Goal: Task Accomplishment & Management: Manage account settings

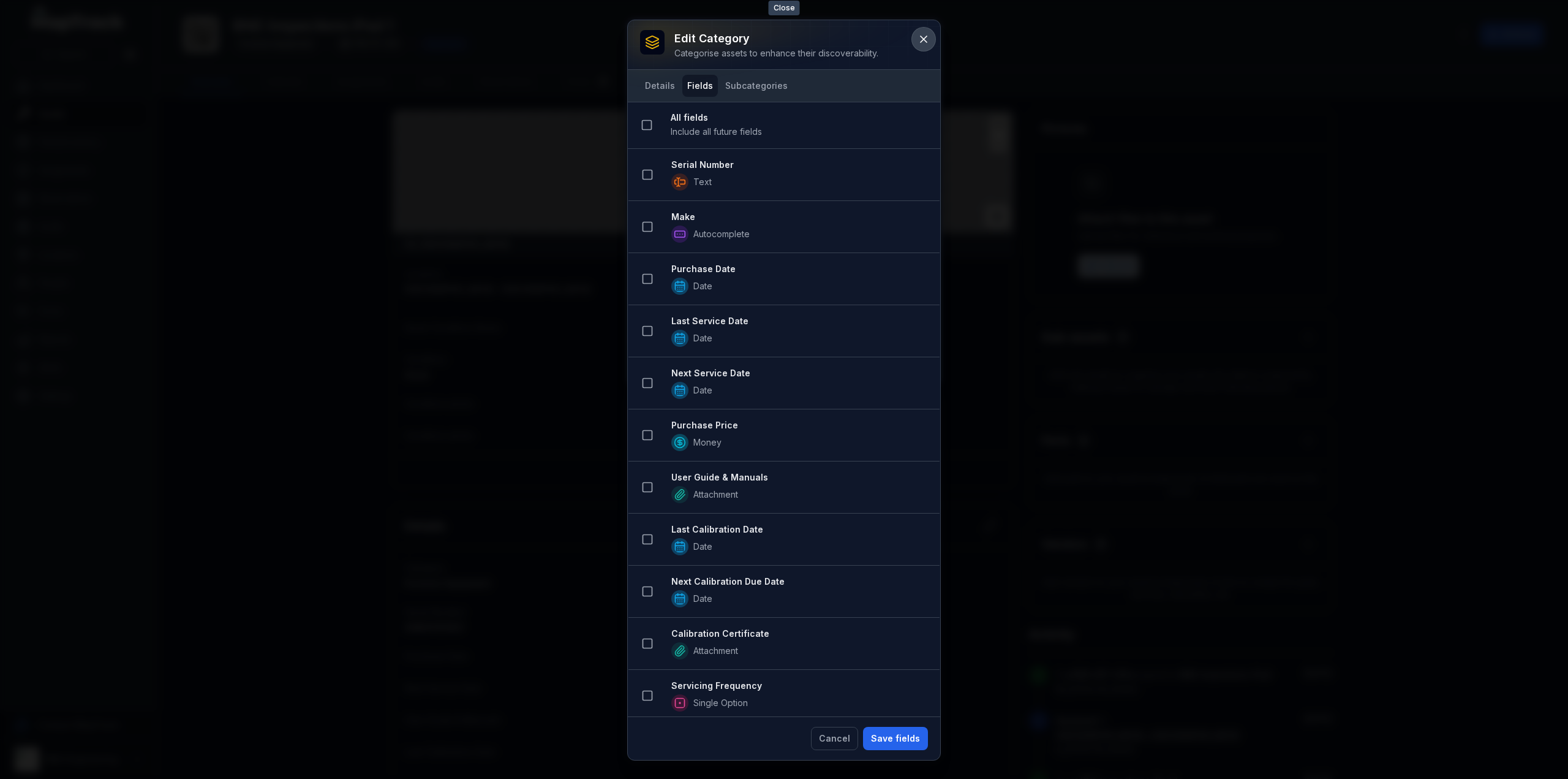
click at [919, 46] on button at bounding box center [923, 39] width 23 height 23
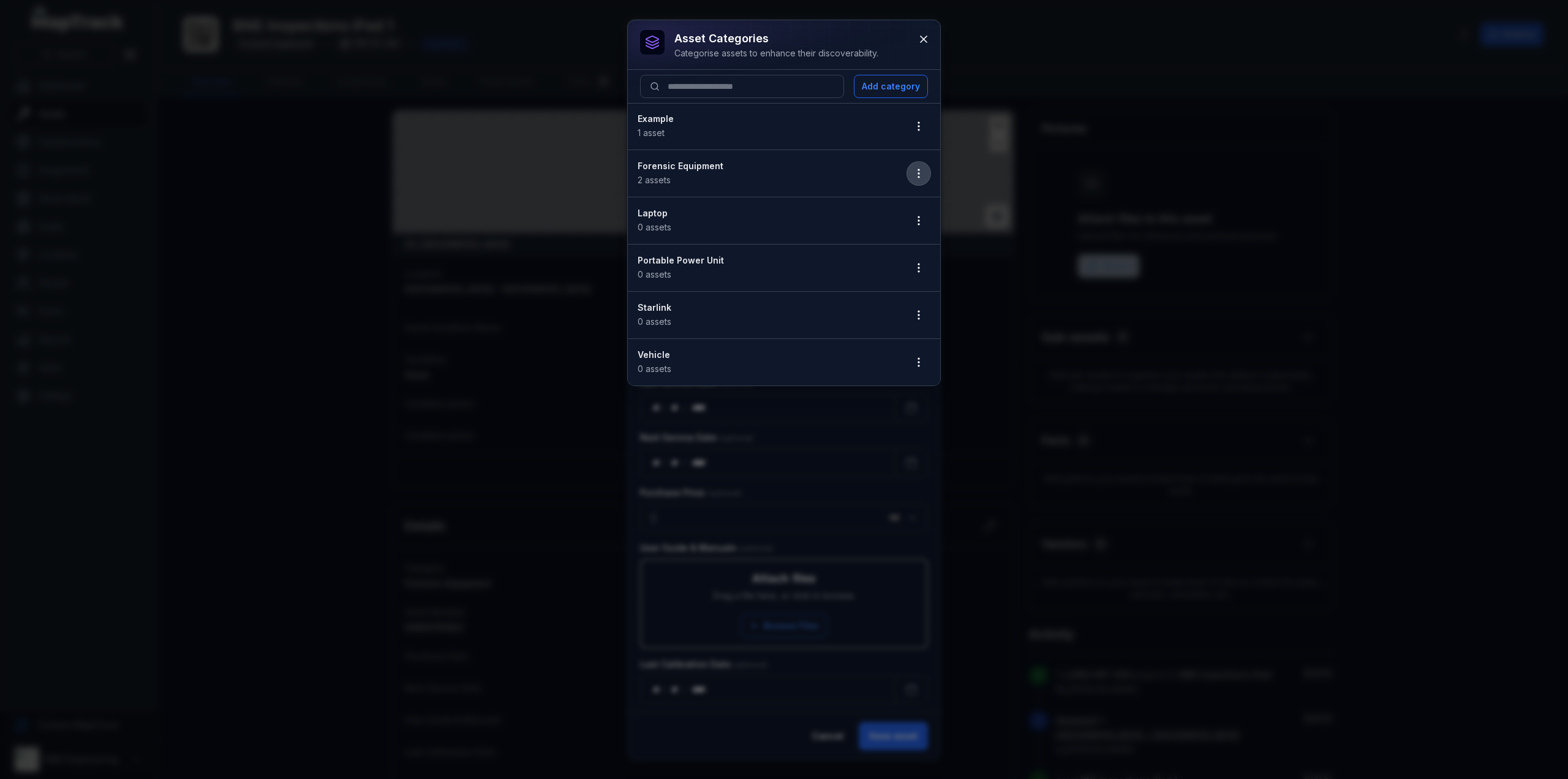
click at [918, 171] on icon "button" at bounding box center [918, 173] width 12 height 12
click at [873, 203] on div "Edit" at bounding box center [857, 204] width 136 height 22
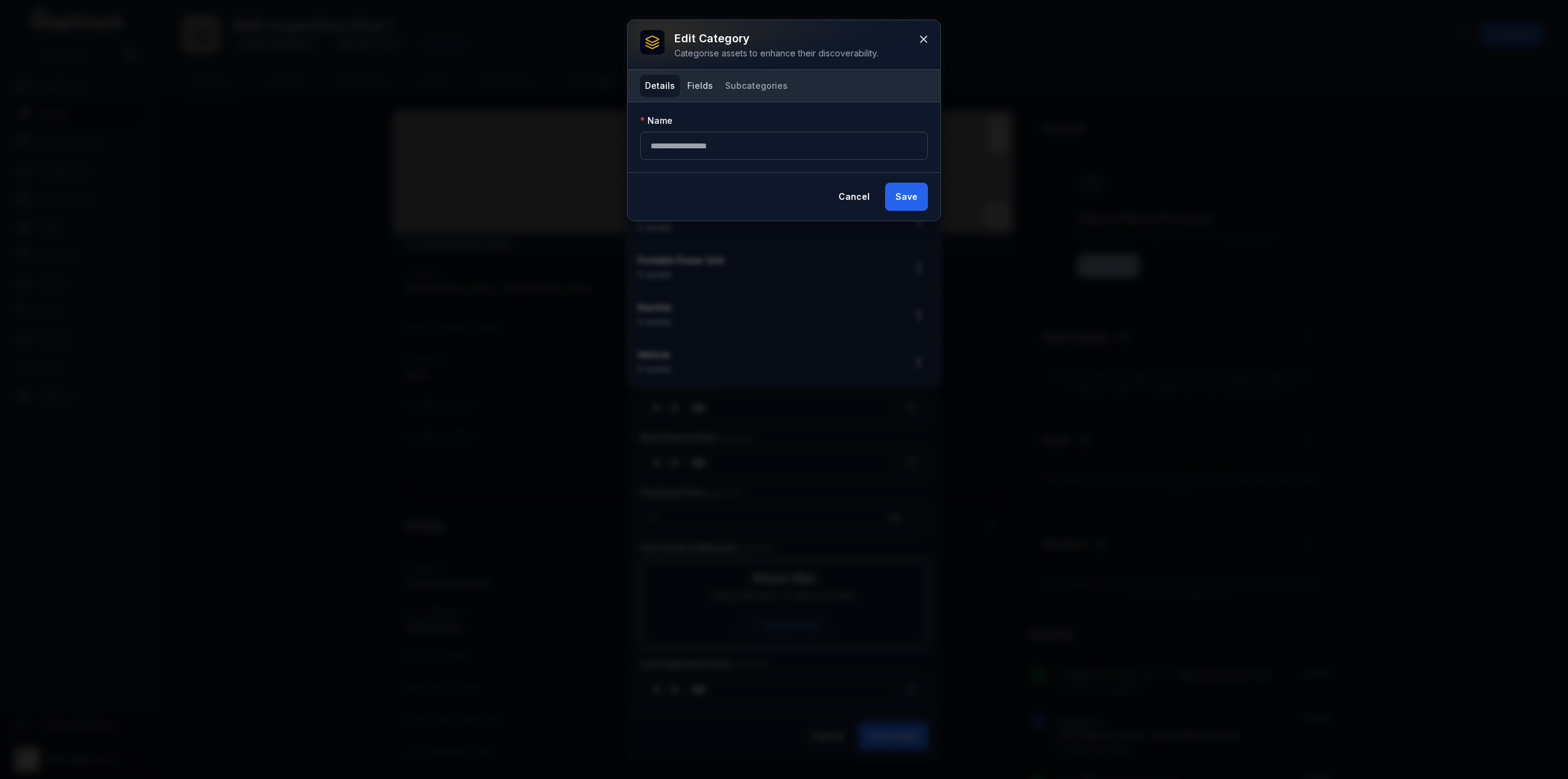
click at [691, 81] on button "Fields" at bounding box center [700, 86] width 36 height 22
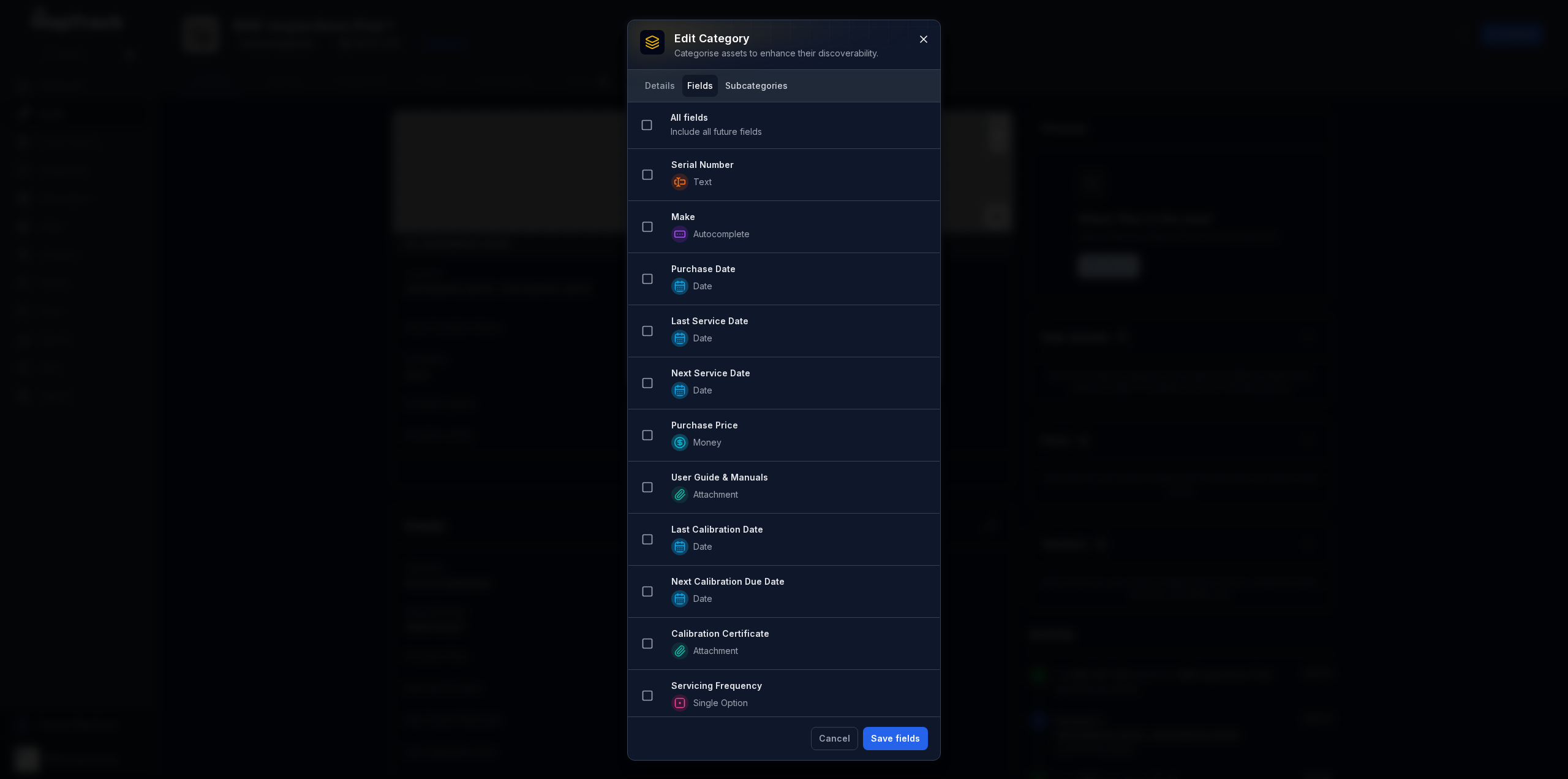
click at [752, 85] on button "Subcategories" at bounding box center [756, 86] width 72 height 22
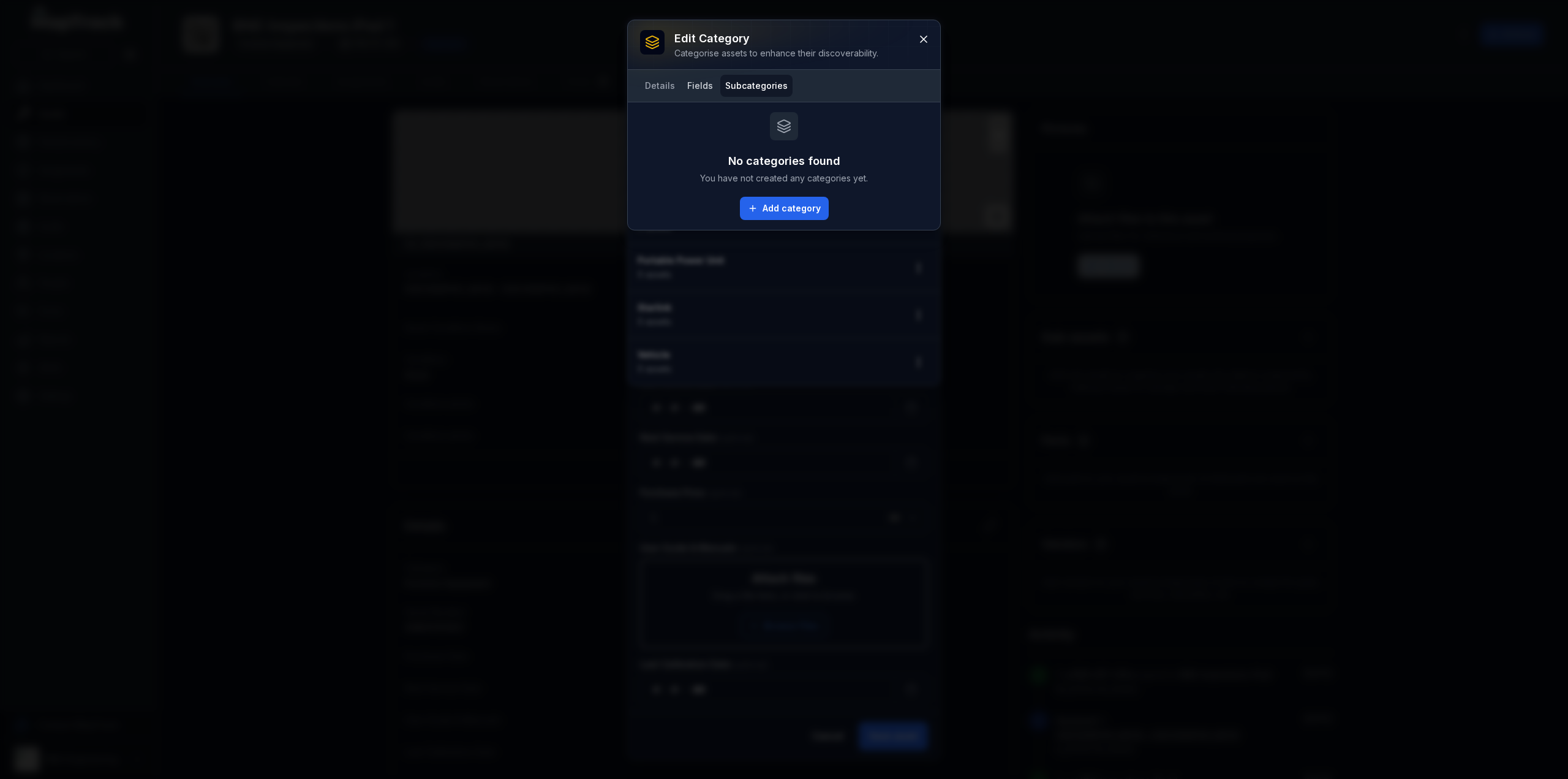
click at [699, 82] on button "Fields" at bounding box center [700, 86] width 36 height 22
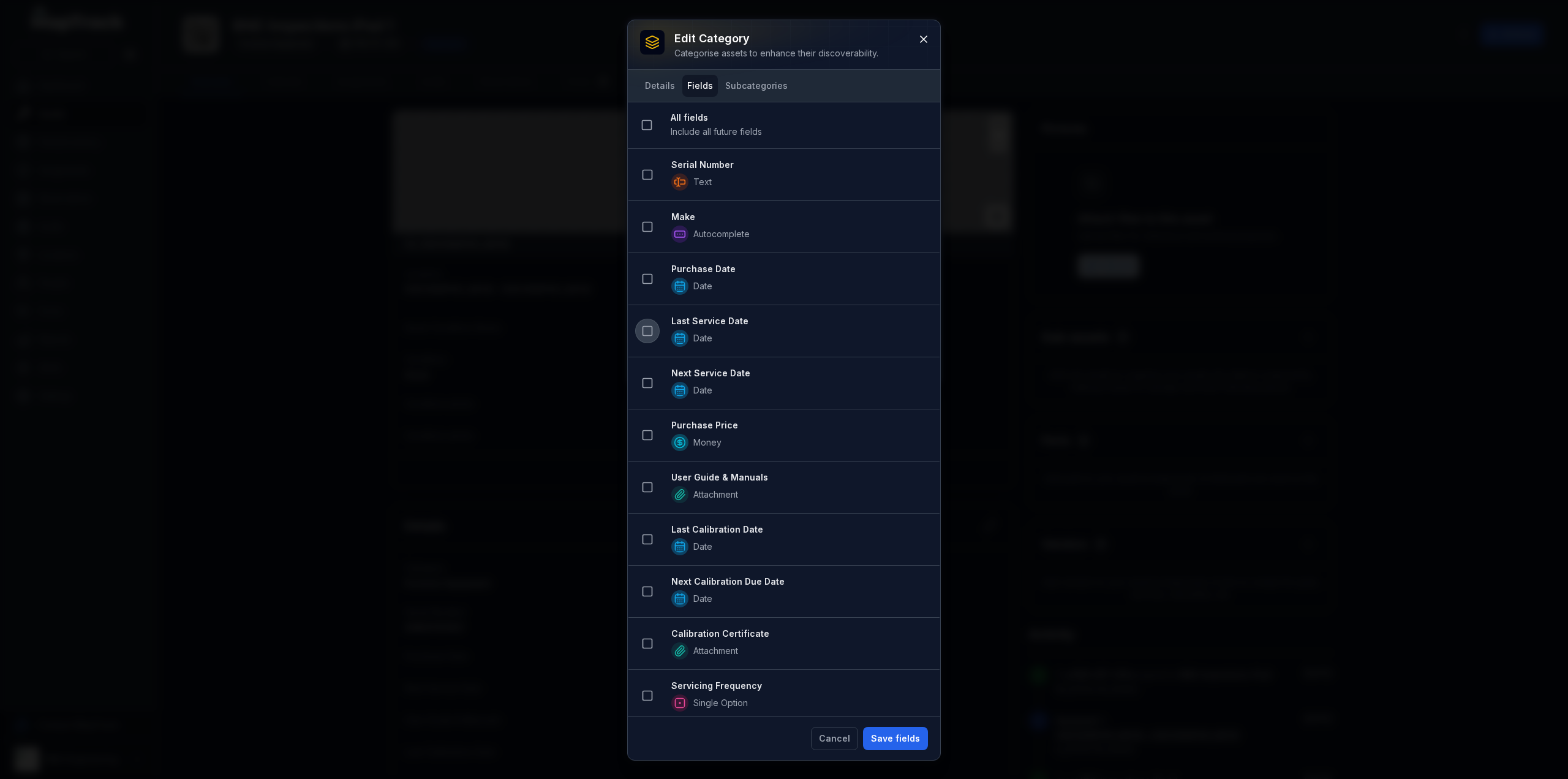
click at [643, 327] on rect at bounding box center [647, 331] width 9 height 9
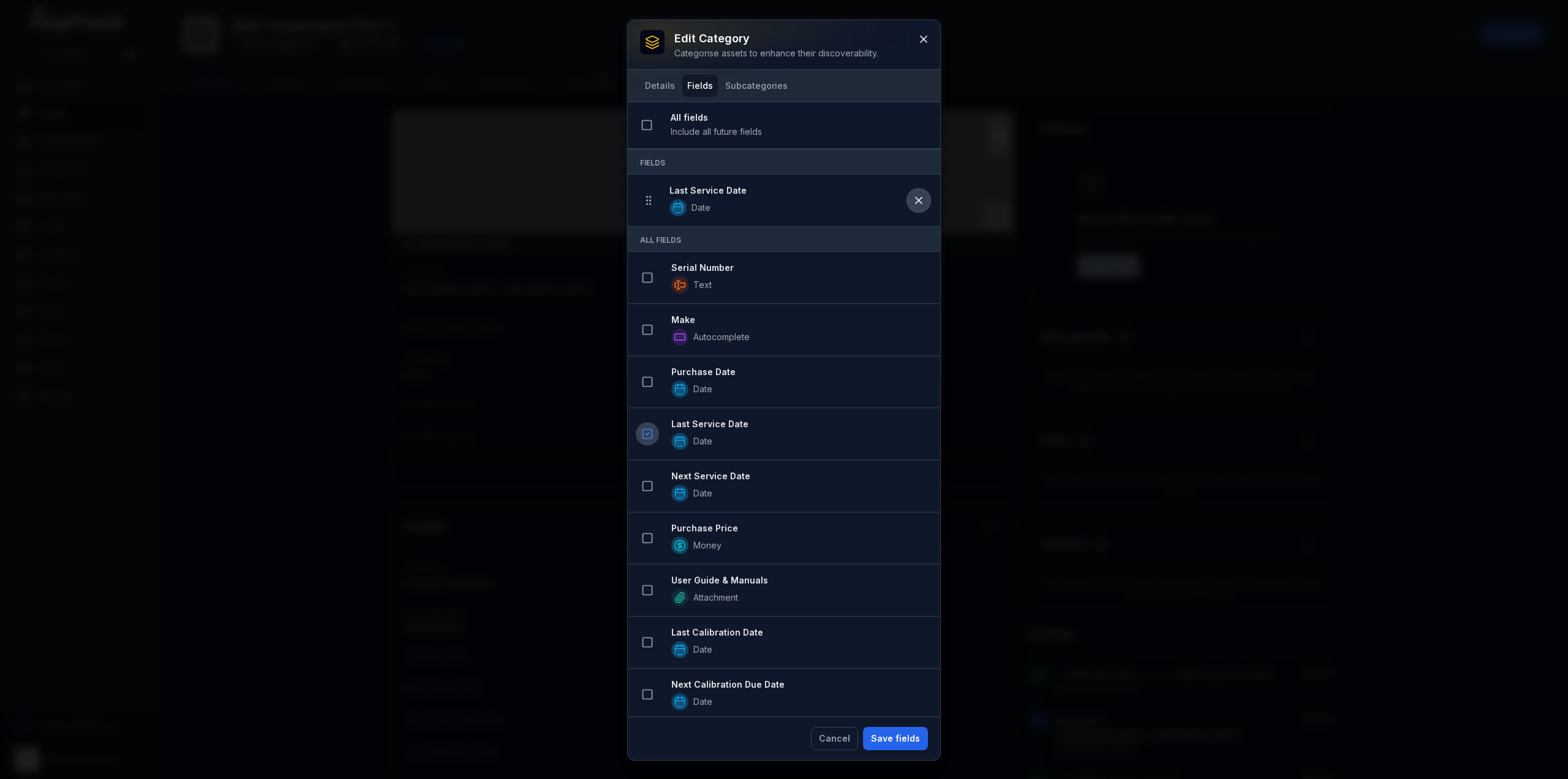
click at [916, 201] on icon at bounding box center [918, 200] width 6 height 6
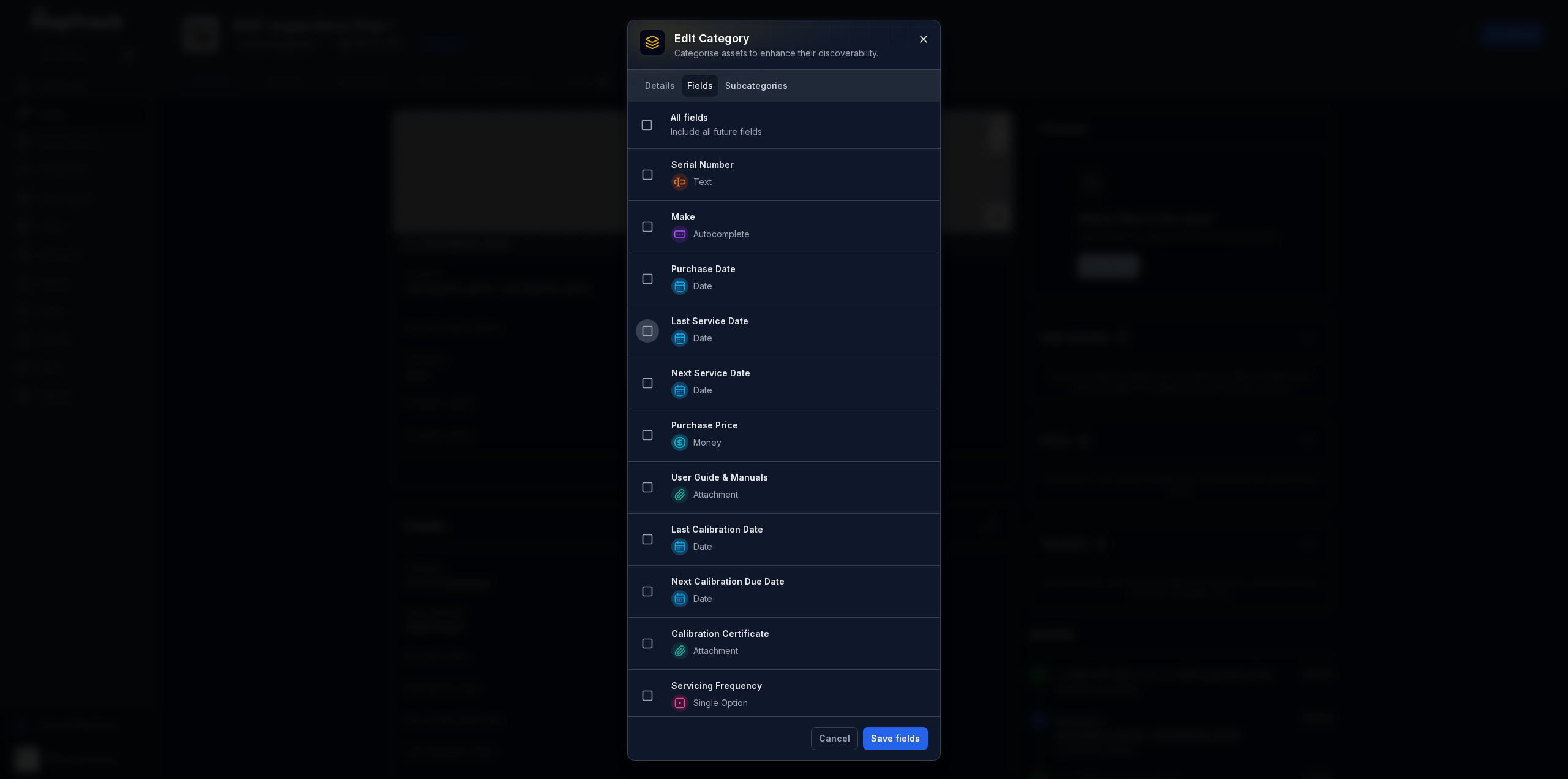
click at [760, 82] on button "Subcategories" at bounding box center [756, 86] width 72 height 22
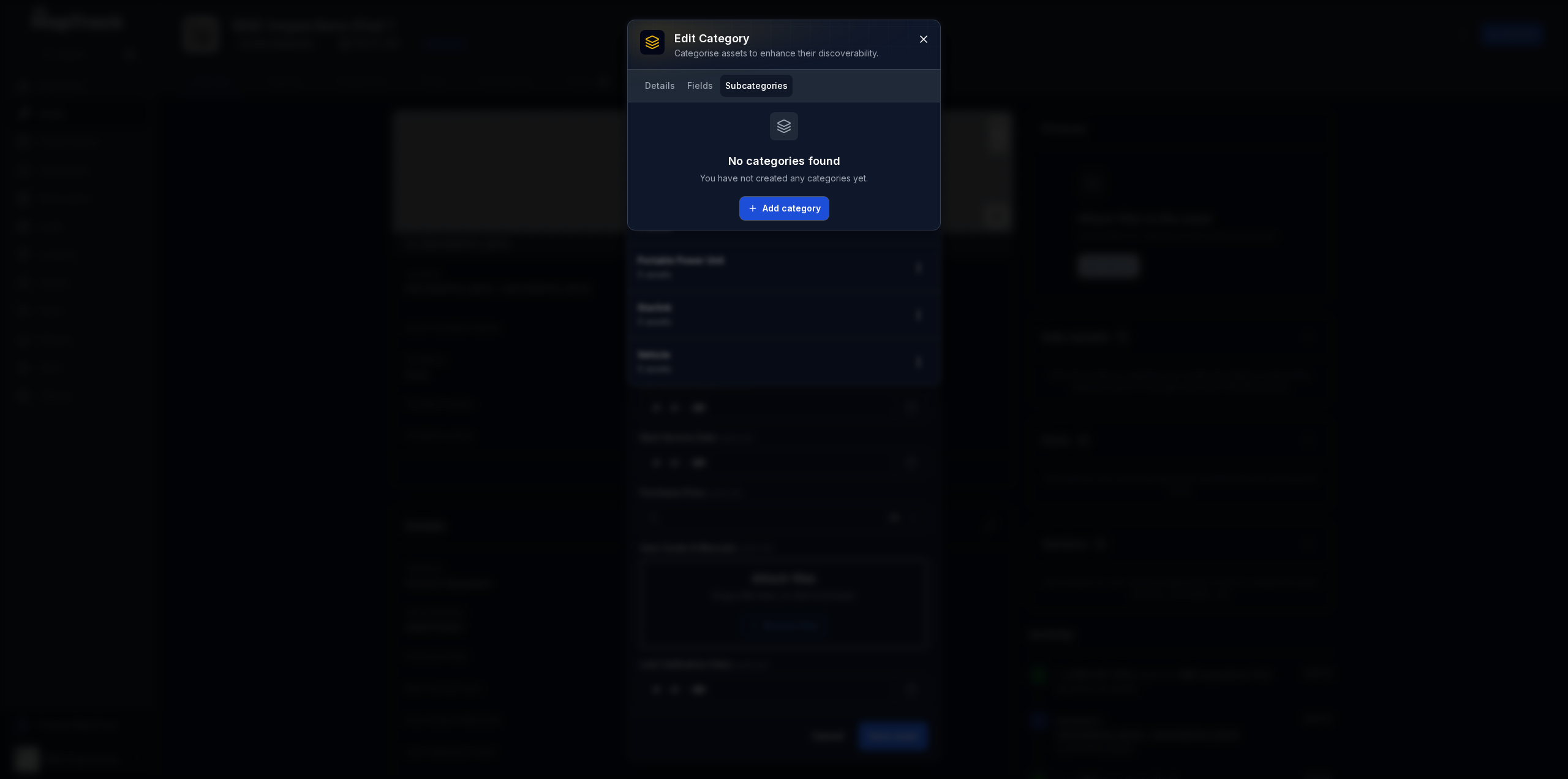
click at [762, 210] on button "Add category" at bounding box center [784, 208] width 89 height 23
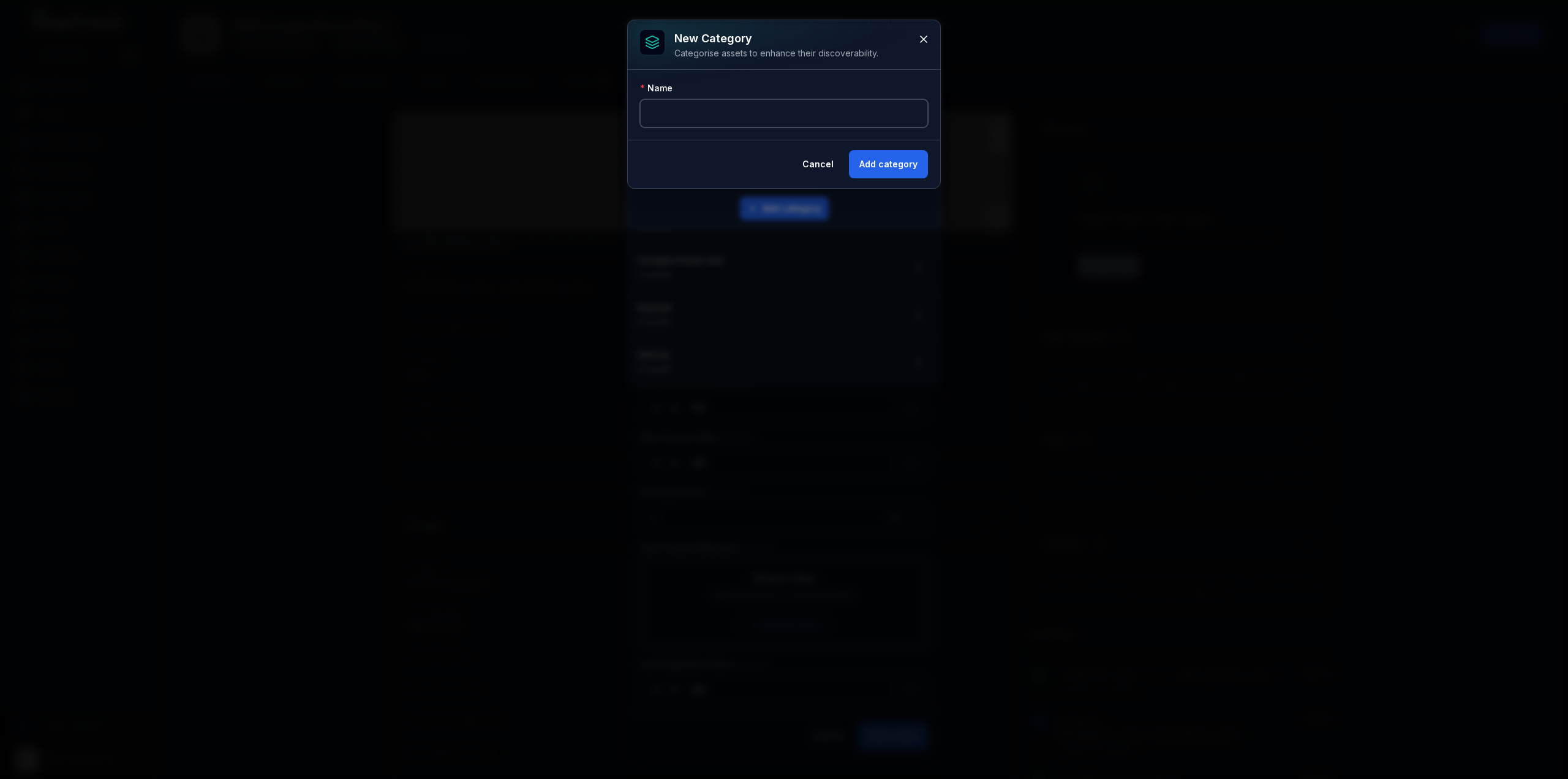
click at [734, 106] on input "text" at bounding box center [784, 113] width 288 height 28
type input "**********"
click at [868, 165] on button "Add category" at bounding box center [889, 164] width 79 height 28
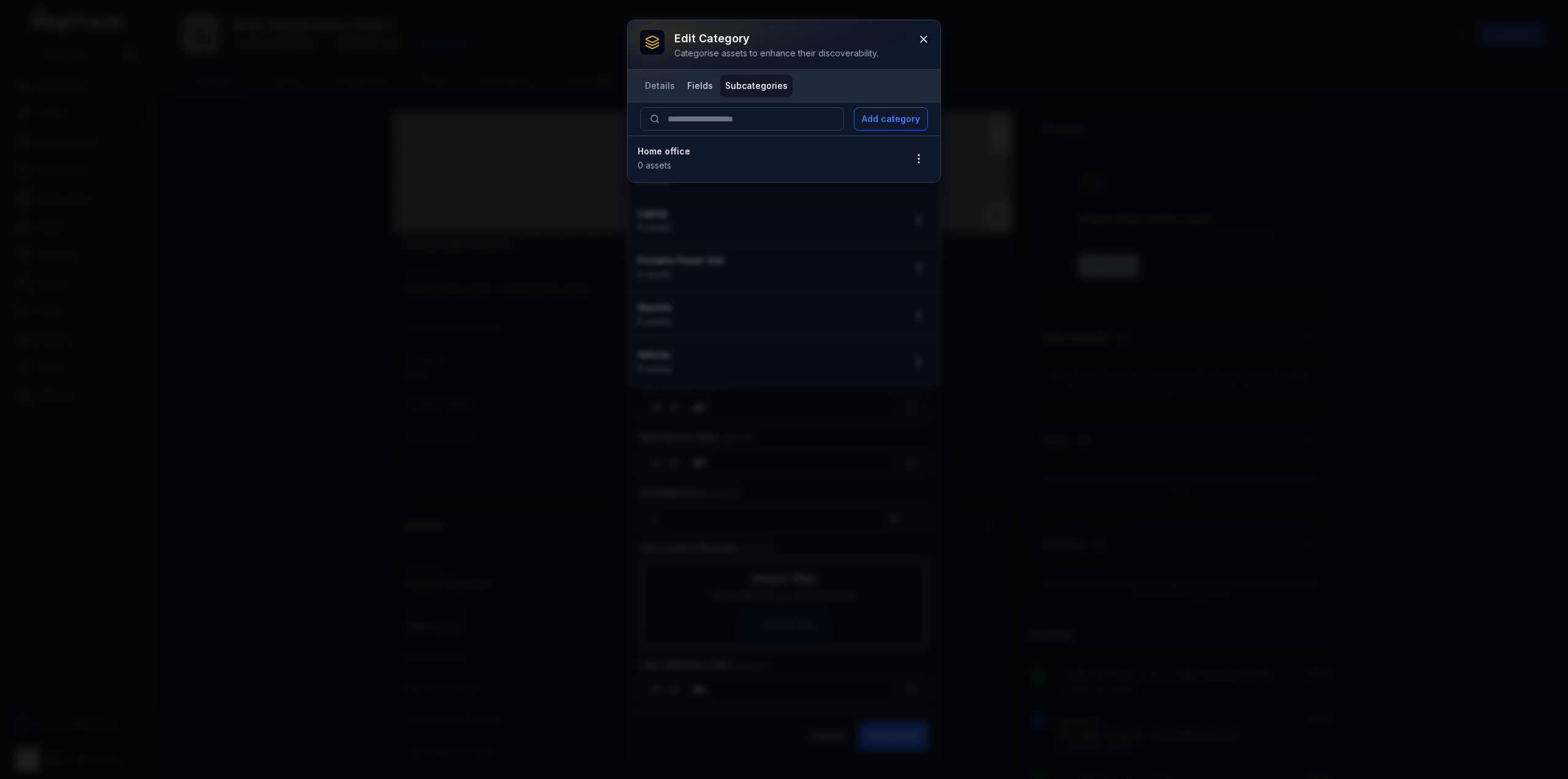
click at [697, 87] on button "Fields" at bounding box center [700, 86] width 36 height 22
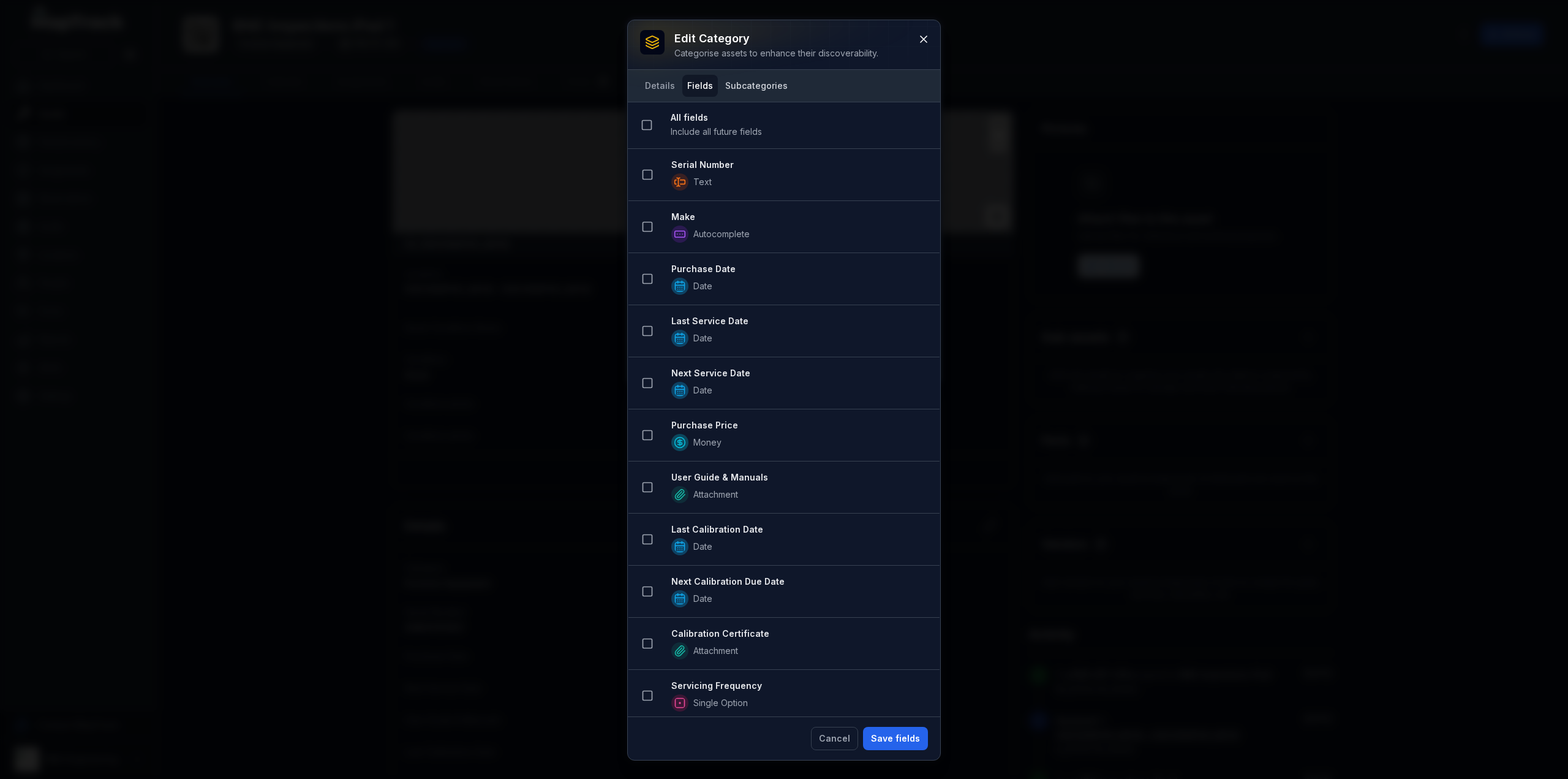
click at [727, 87] on button "Subcategories" at bounding box center [756, 86] width 72 height 22
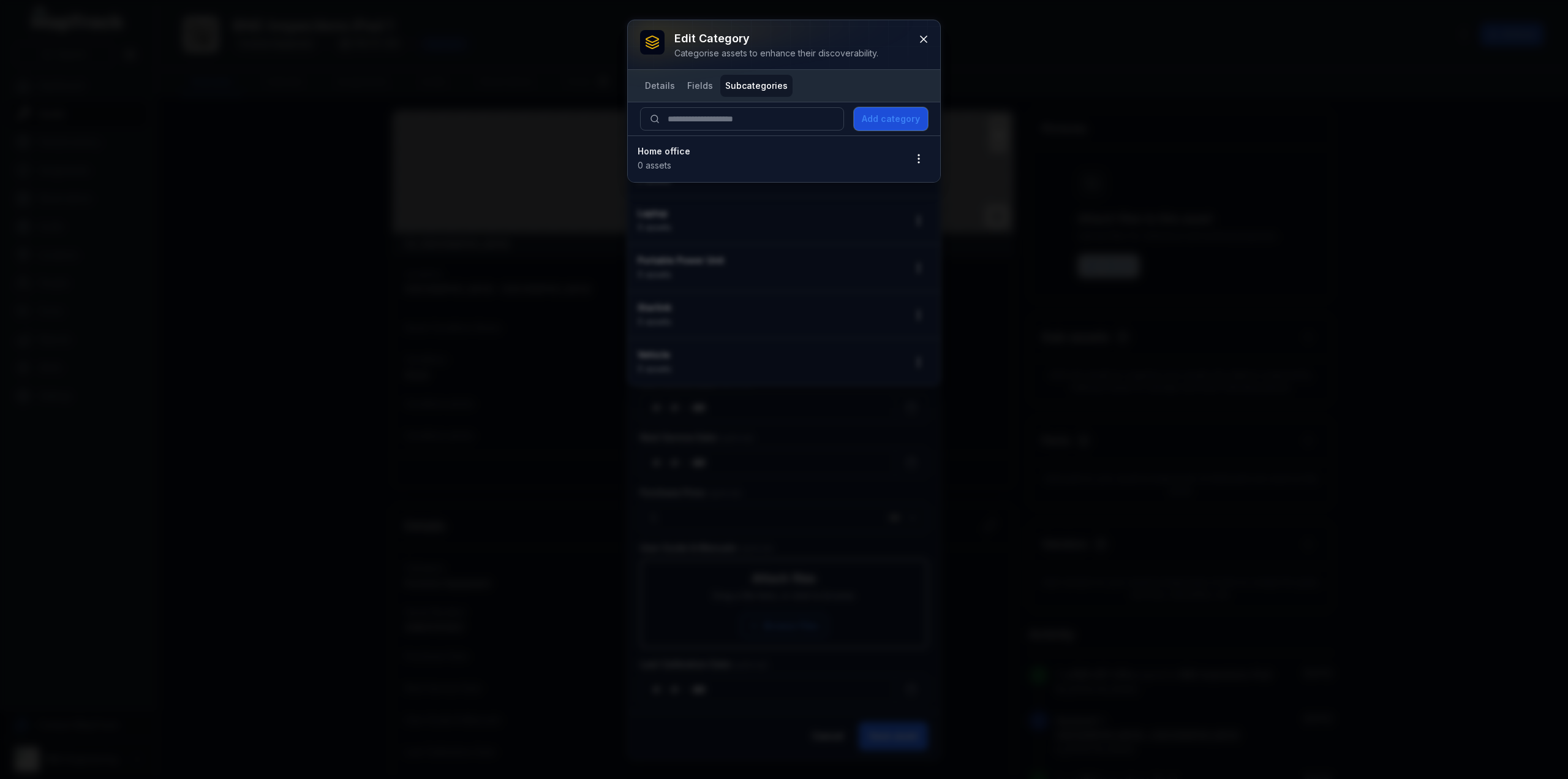
click at [900, 115] on button "Add category" at bounding box center [891, 119] width 74 height 23
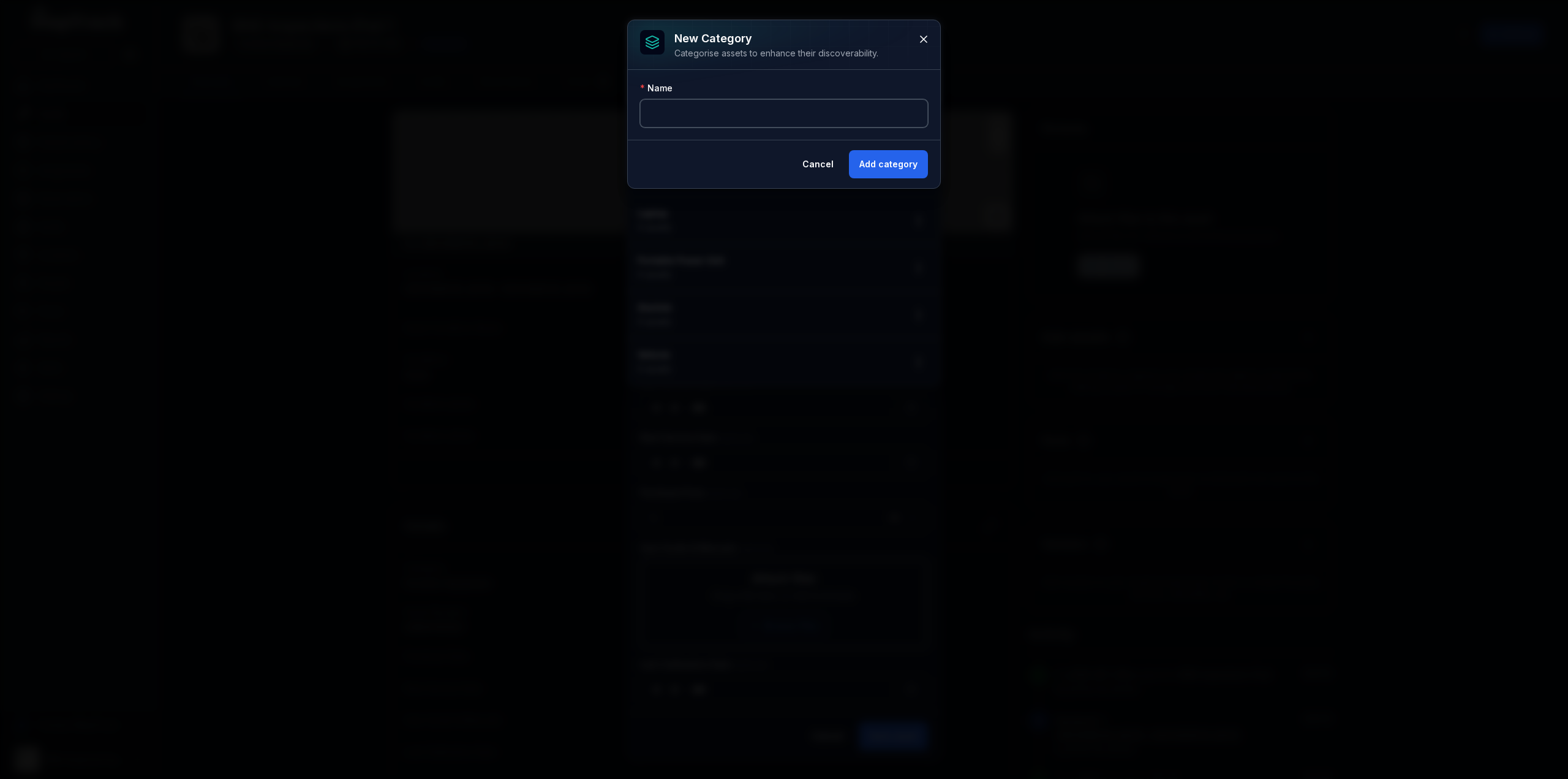
click at [836, 125] on input "text" at bounding box center [784, 113] width 288 height 28
type input "**********"
click at [892, 167] on button "Add category" at bounding box center [889, 164] width 79 height 28
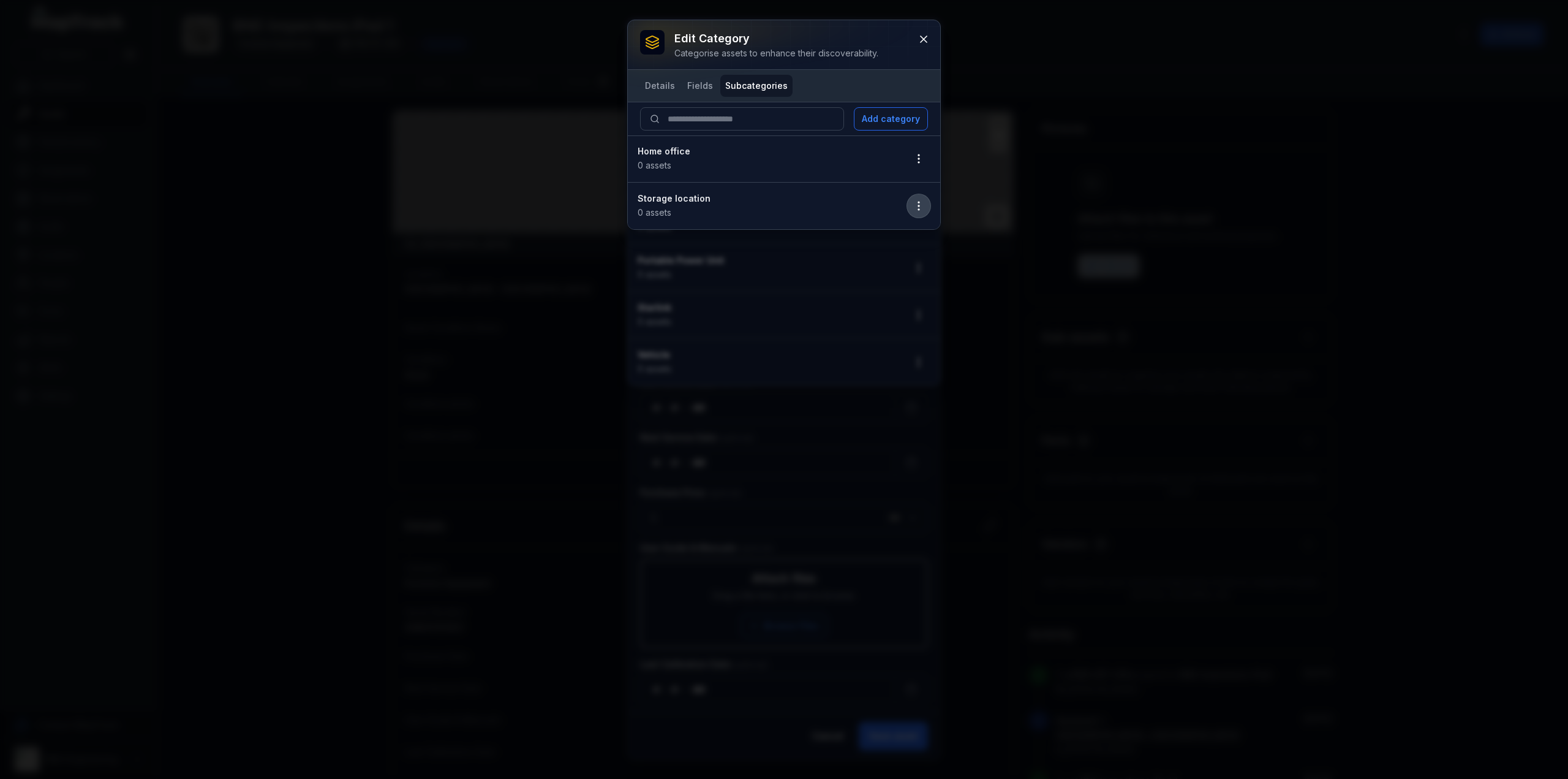
click at [923, 203] on icon "button" at bounding box center [918, 206] width 12 height 12
click at [899, 237] on div "Edit" at bounding box center [857, 237] width 136 height 22
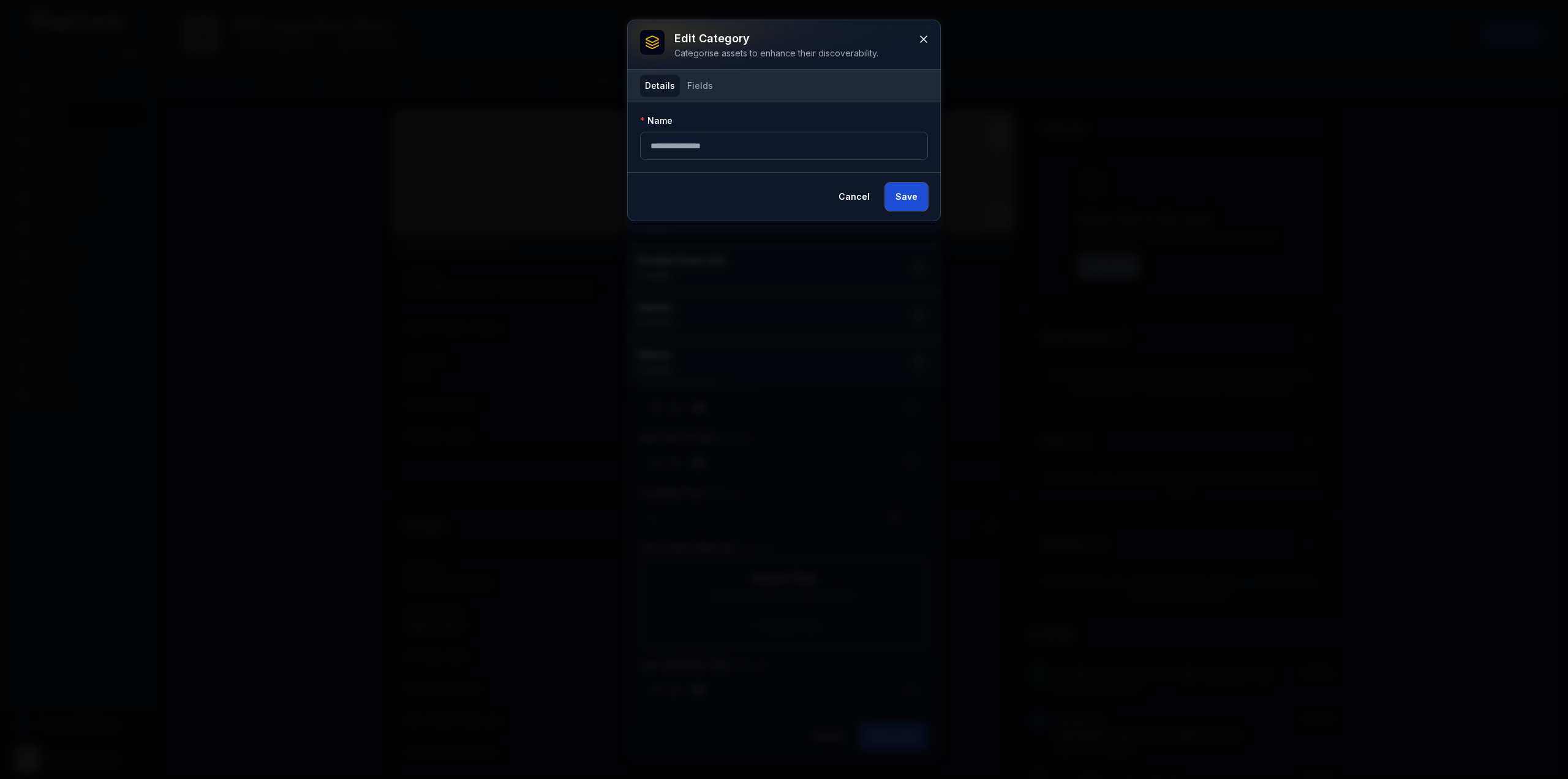
click at [919, 192] on button "Save" at bounding box center [906, 197] width 42 height 28
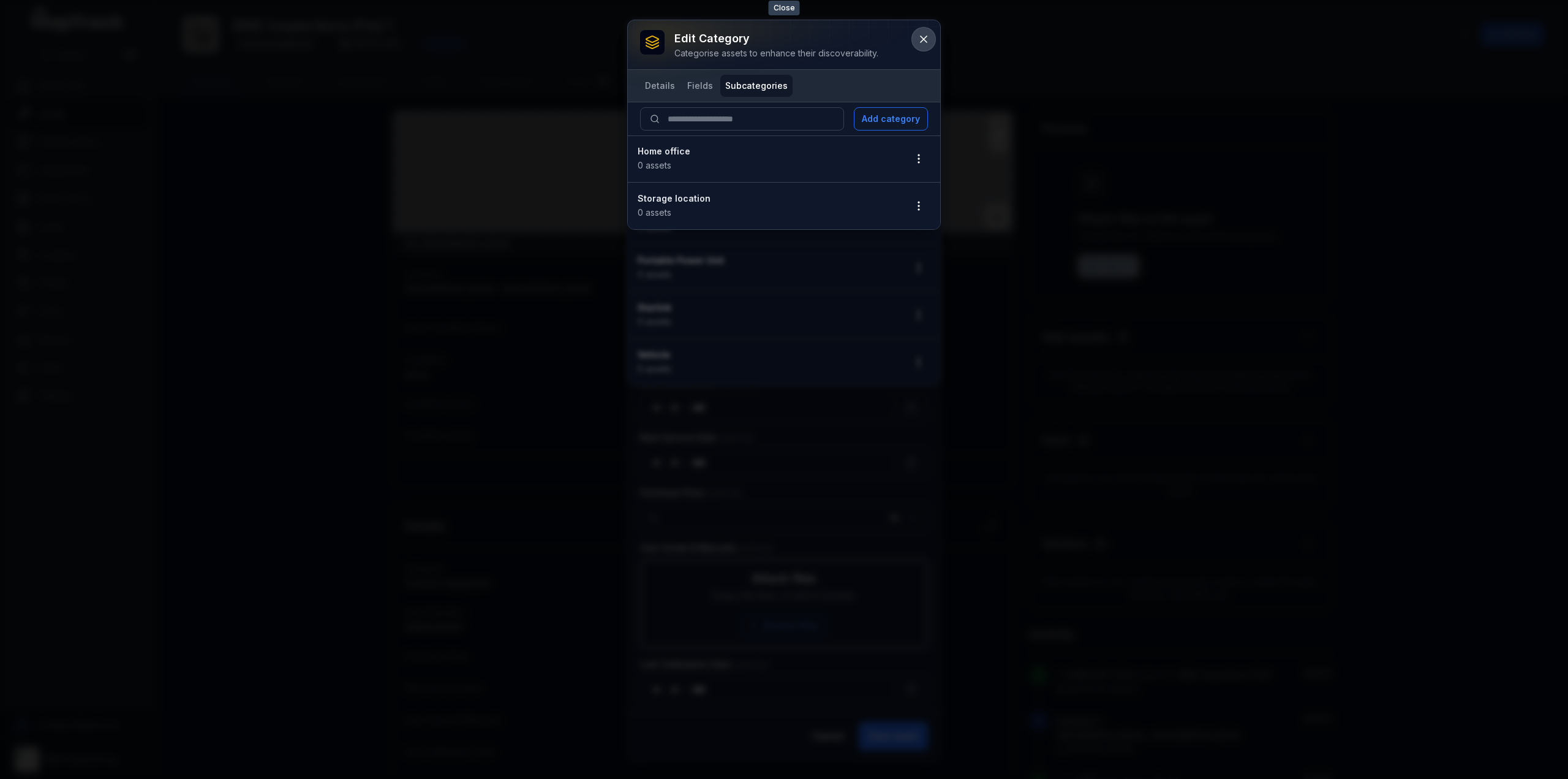
click at [928, 38] on icon at bounding box center [923, 39] width 12 height 12
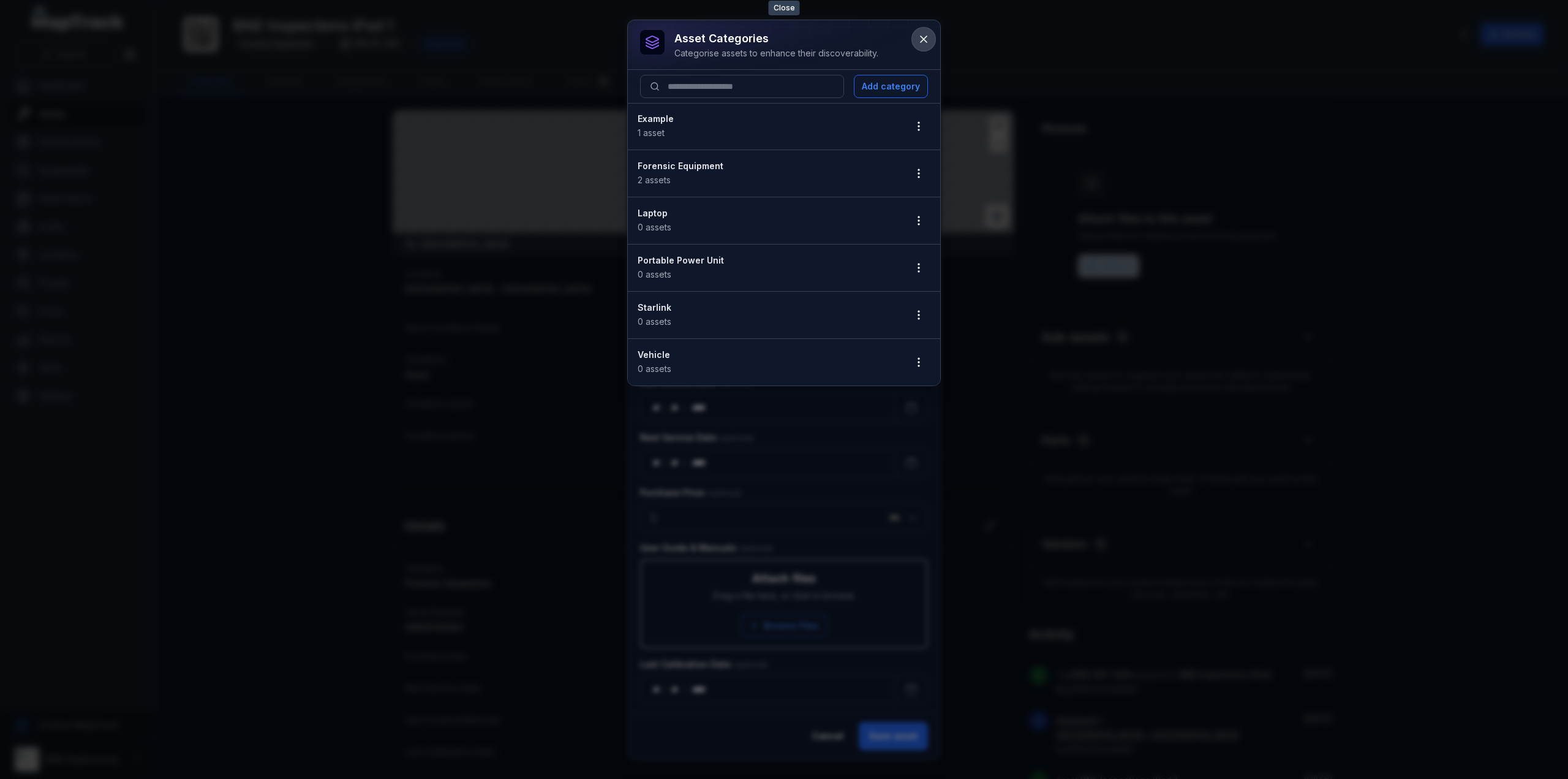
click at [923, 38] on icon at bounding box center [923, 38] width 6 height 6
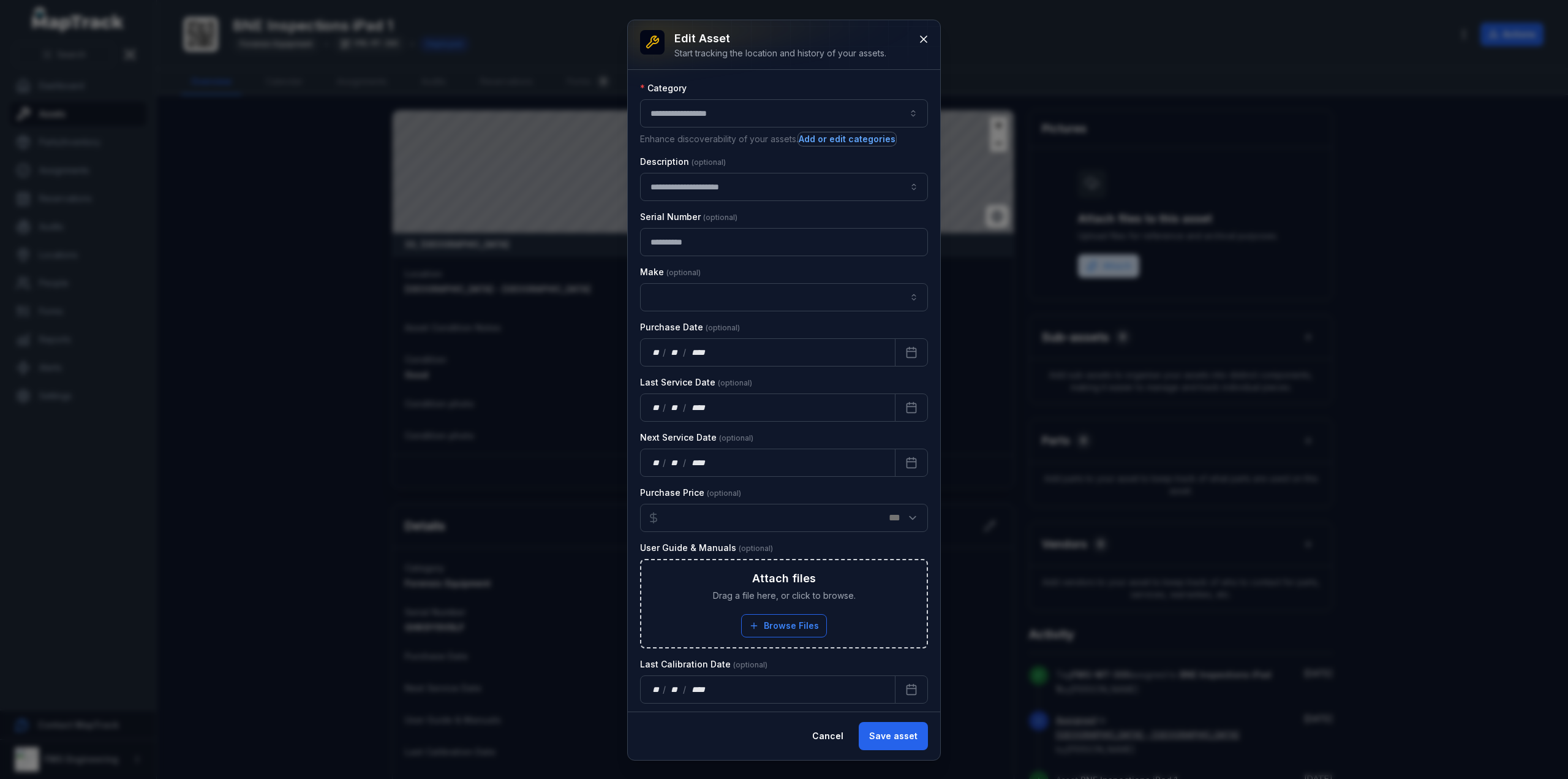
click at [848, 137] on button "Add or edit categories" at bounding box center [848, 139] width 98 height 13
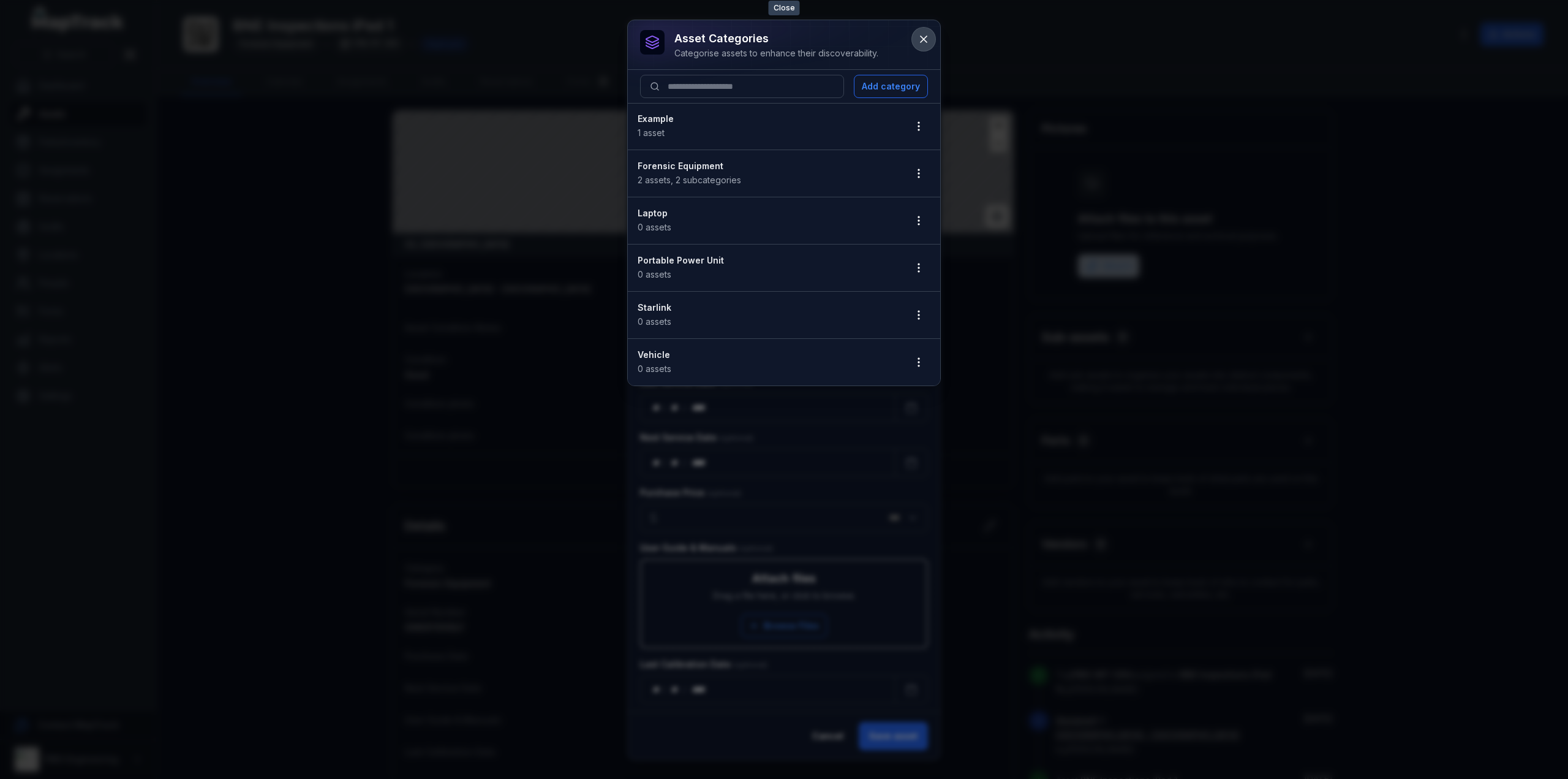
click at [933, 37] on button at bounding box center [923, 39] width 23 height 23
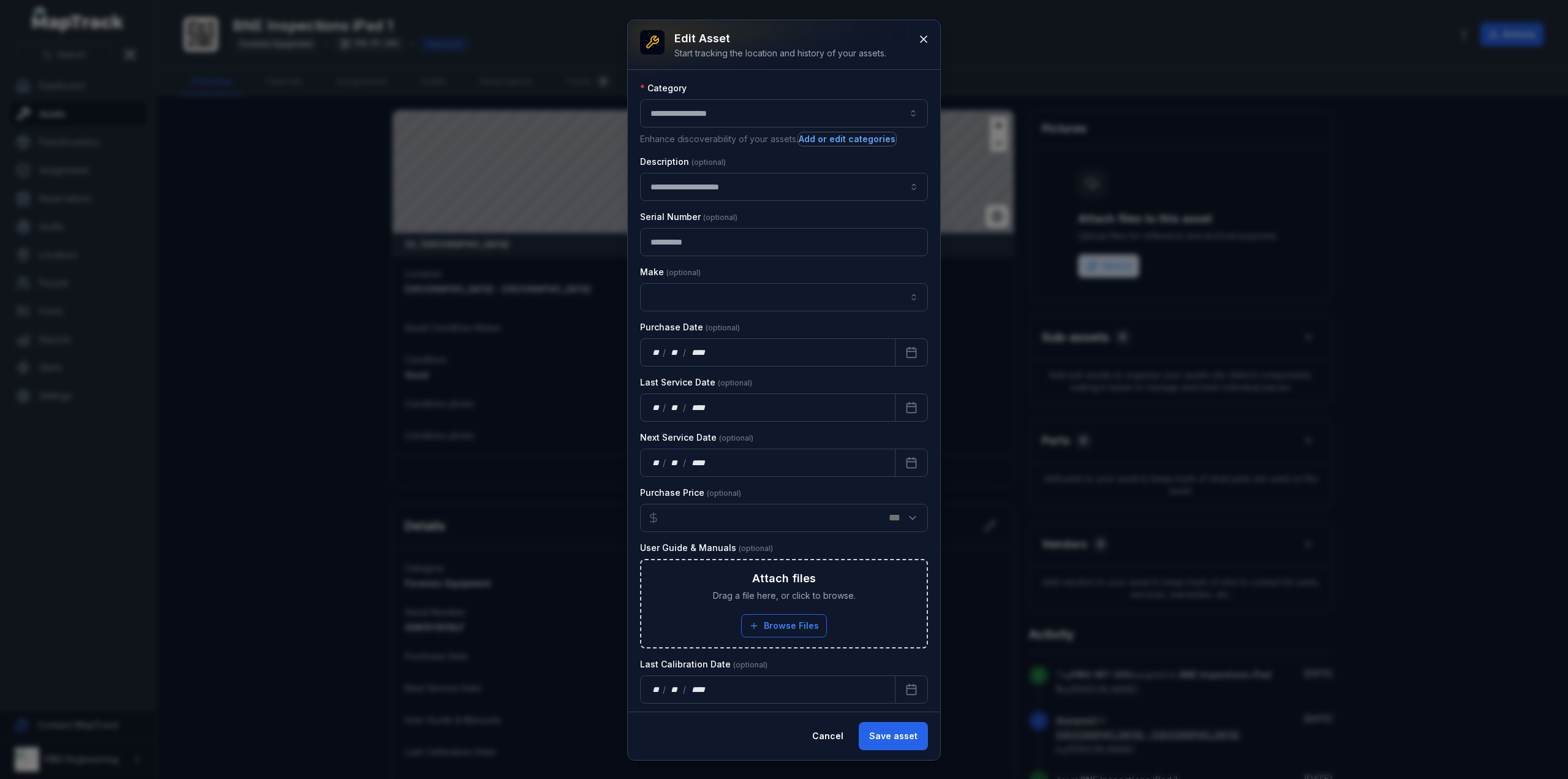
click at [868, 133] on button "Add or edit categories" at bounding box center [848, 139] width 98 height 13
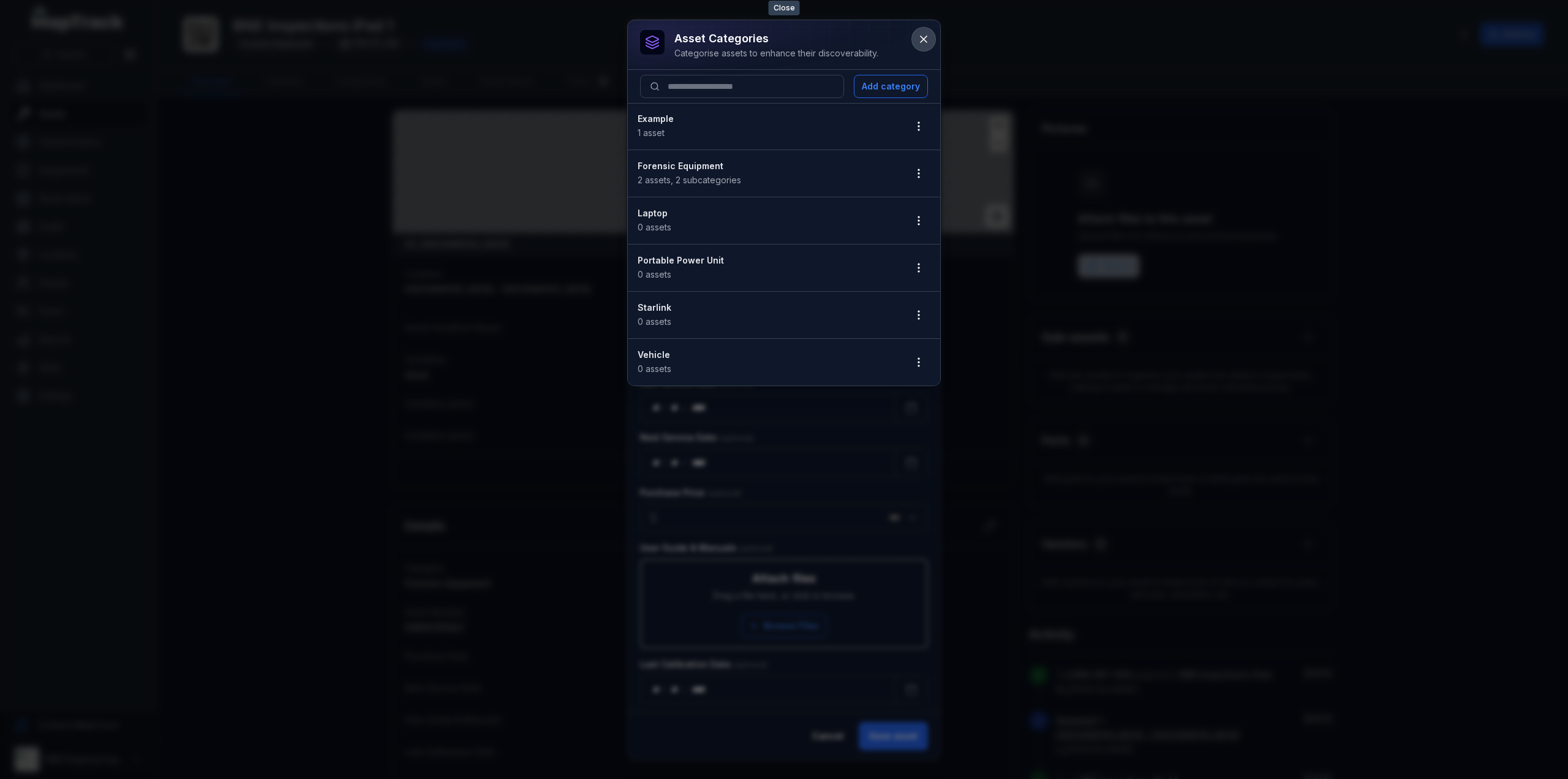
click at [922, 40] on icon at bounding box center [923, 38] width 6 height 6
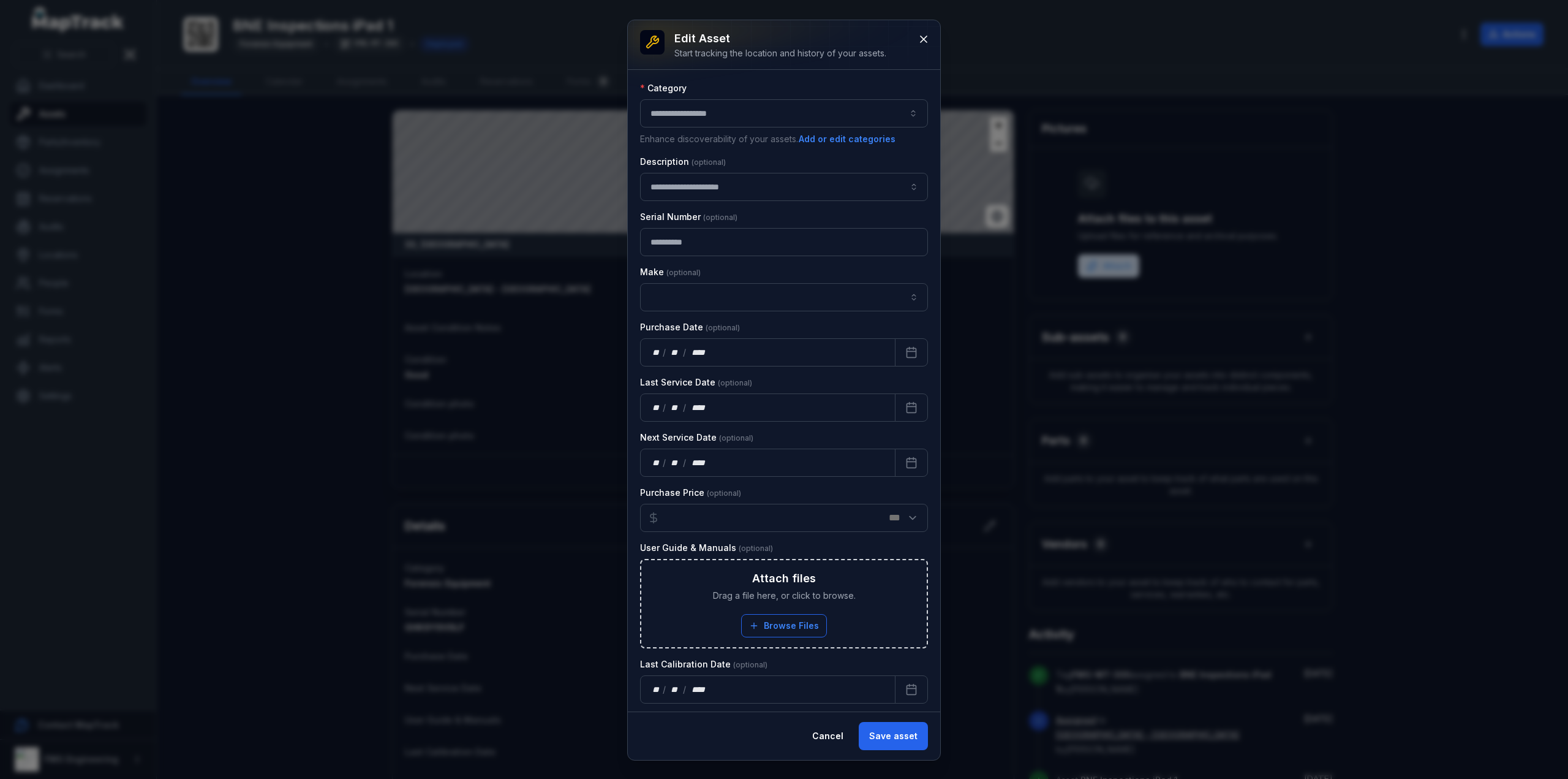
click at [838, 146] on div "**********" at bounding box center [784, 589] width 288 height 1014
click at [840, 137] on button "Add or edit categories" at bounding box center [848, 139] width 98 height 13
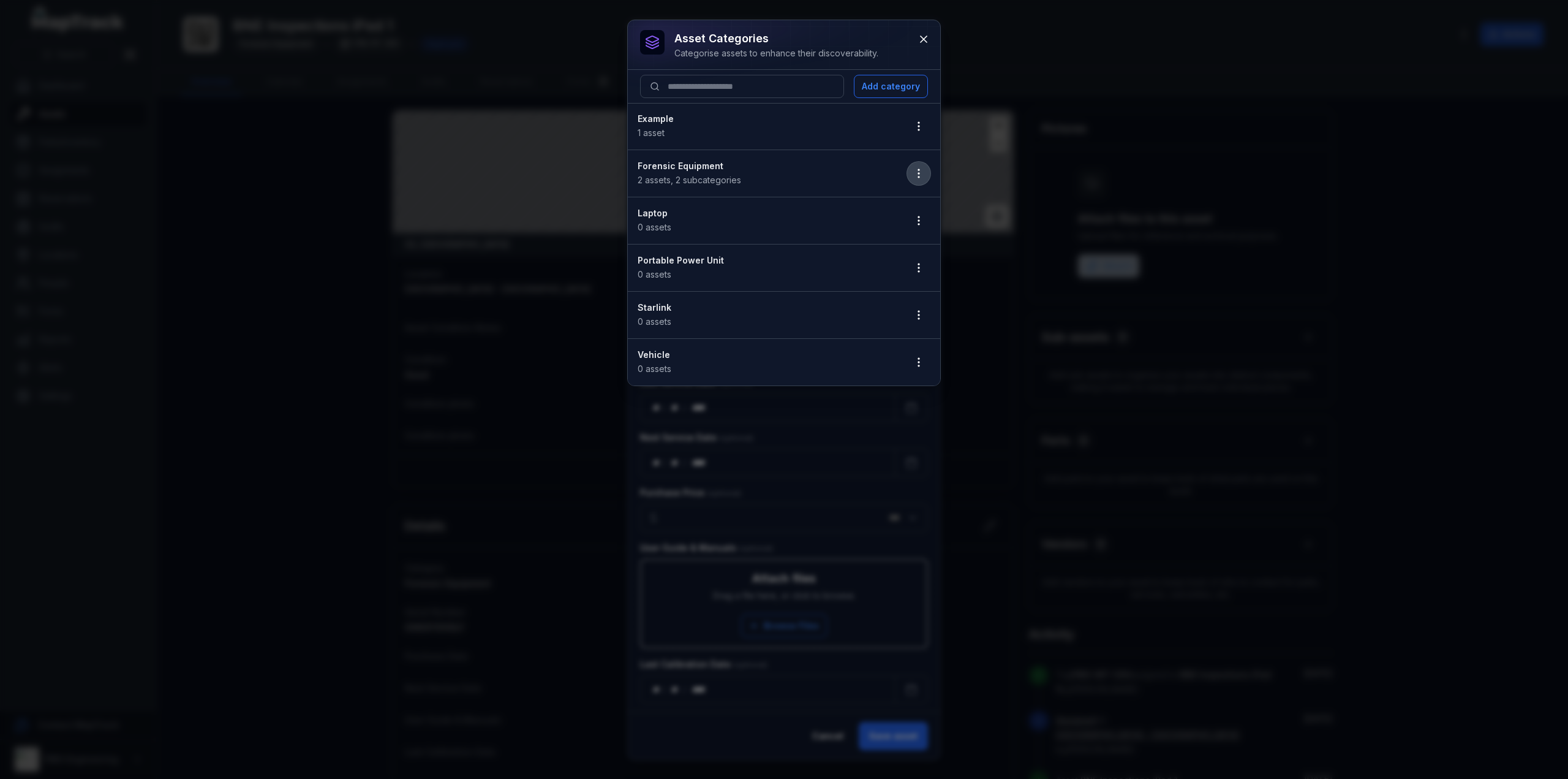
click at [915, 169] on icon "button" at bounding box center [918, 173] width 12 height 12
click at [859, 201] on div "Edit" at bounding box center [857, 204] width 136 height 22
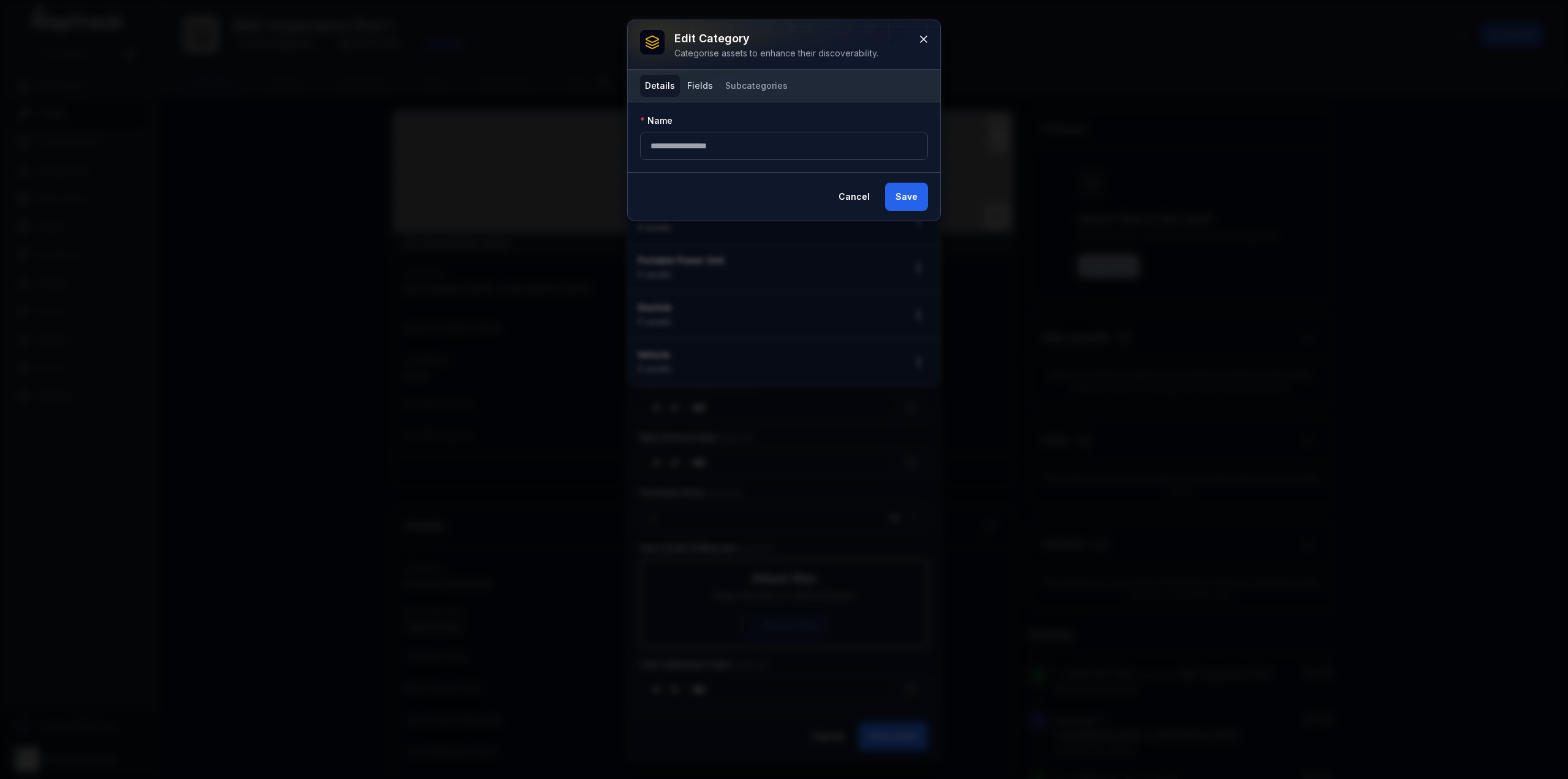
click at [704, 82] on button "Fields" at bounding box center [700, 86] width 36 height 22
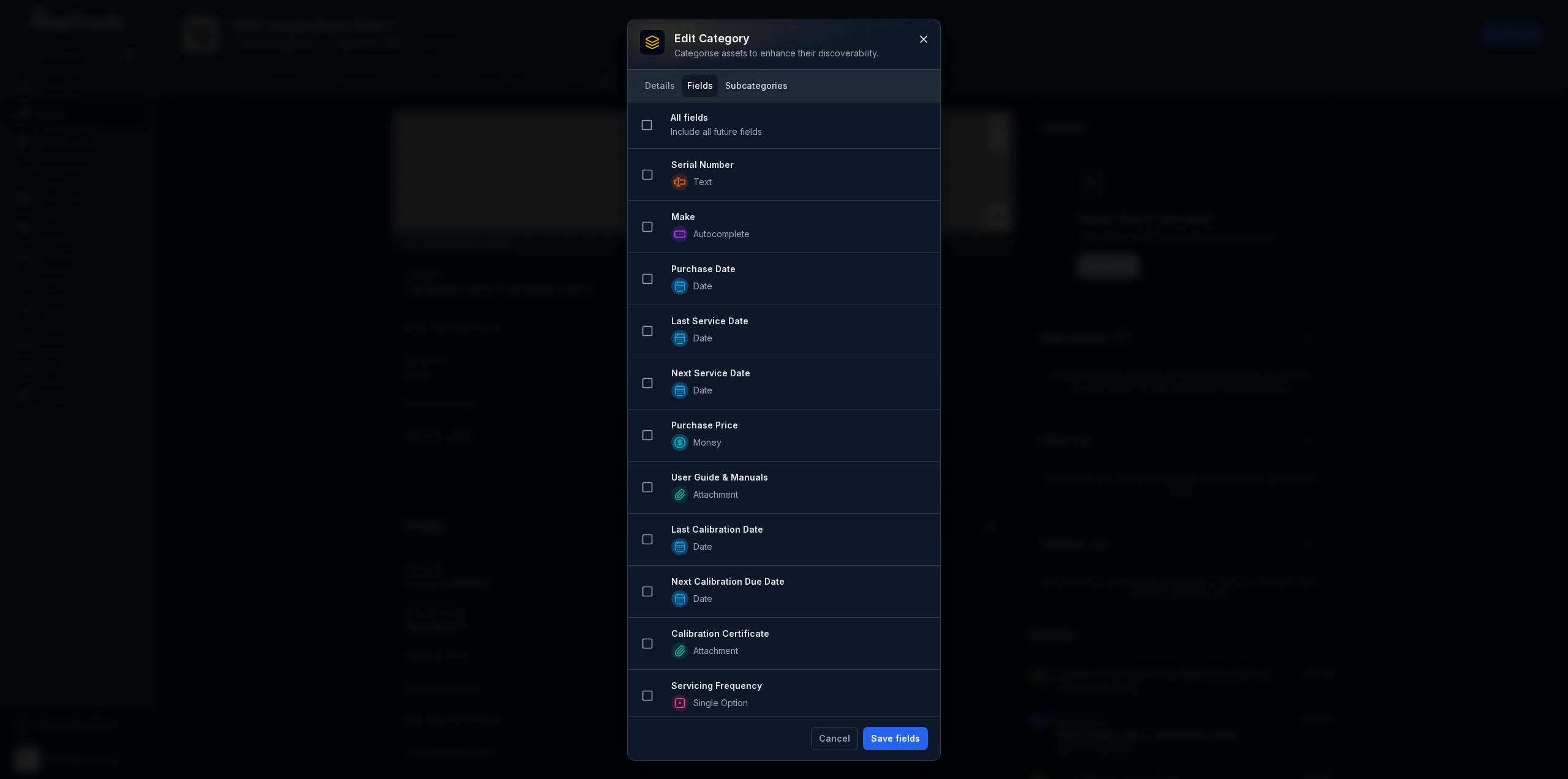
click at [727, 86] on button "Subcategories" at bounding box center [756, 86] width 72 height 22
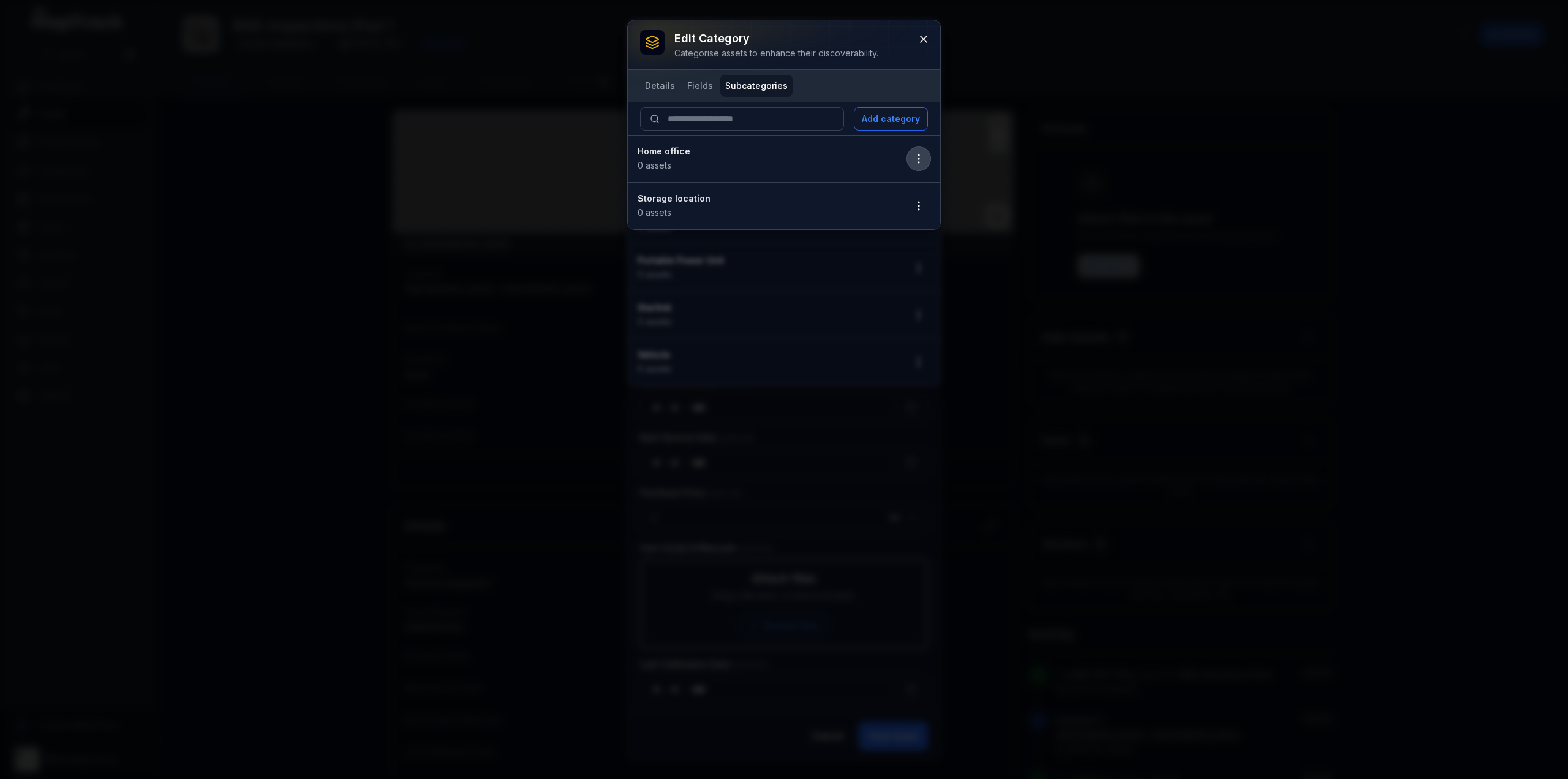
click at [916, 152] on icon "button" at bounding box center [918, 158] width 12 height 12
click at [704, 92] on button "Fields" at bounding box center [700, 86] width 36 height 22
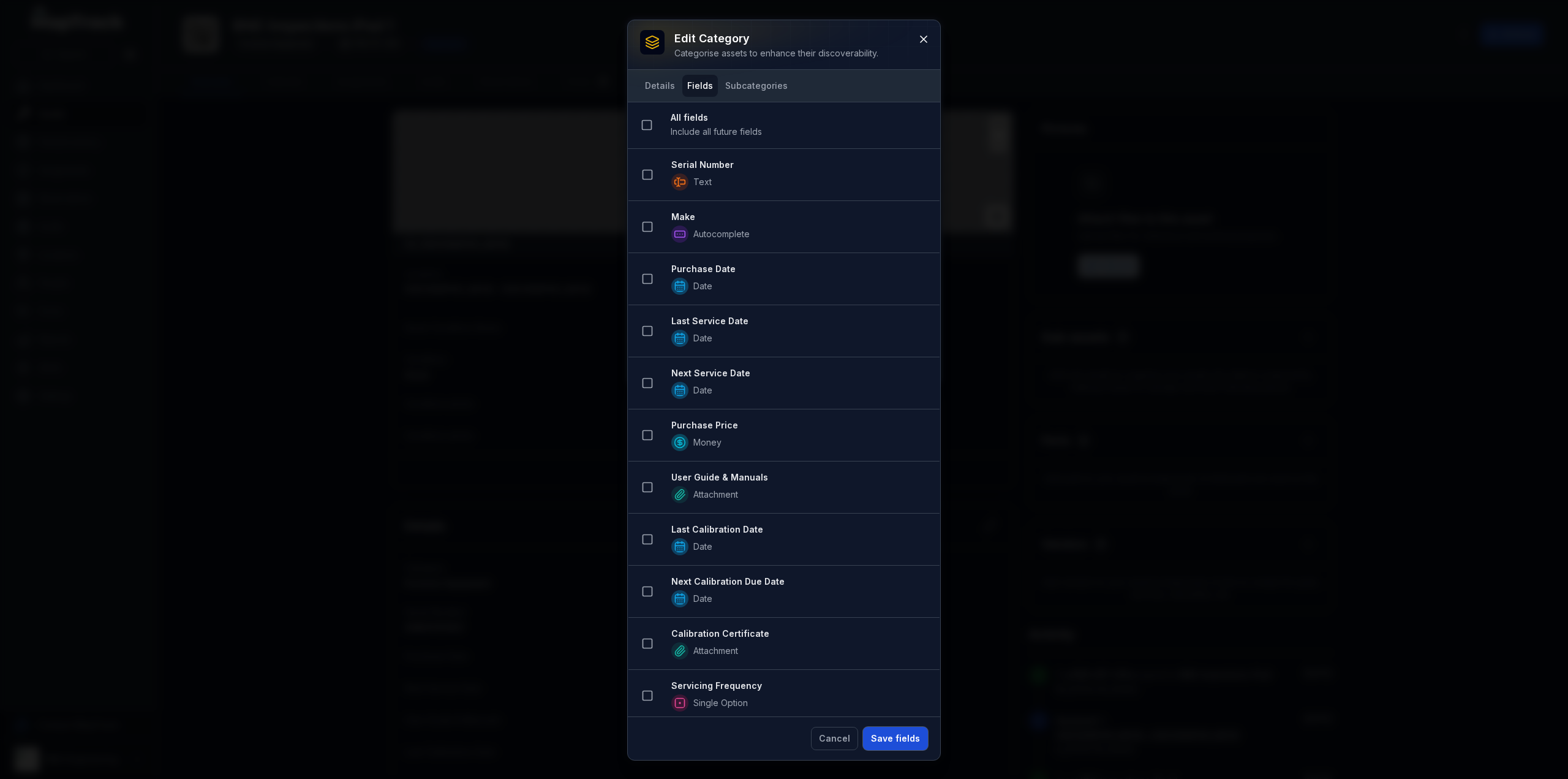
click at [881, 735] on button "Save fields" at bounding box center [896, 739] width 65 height 23
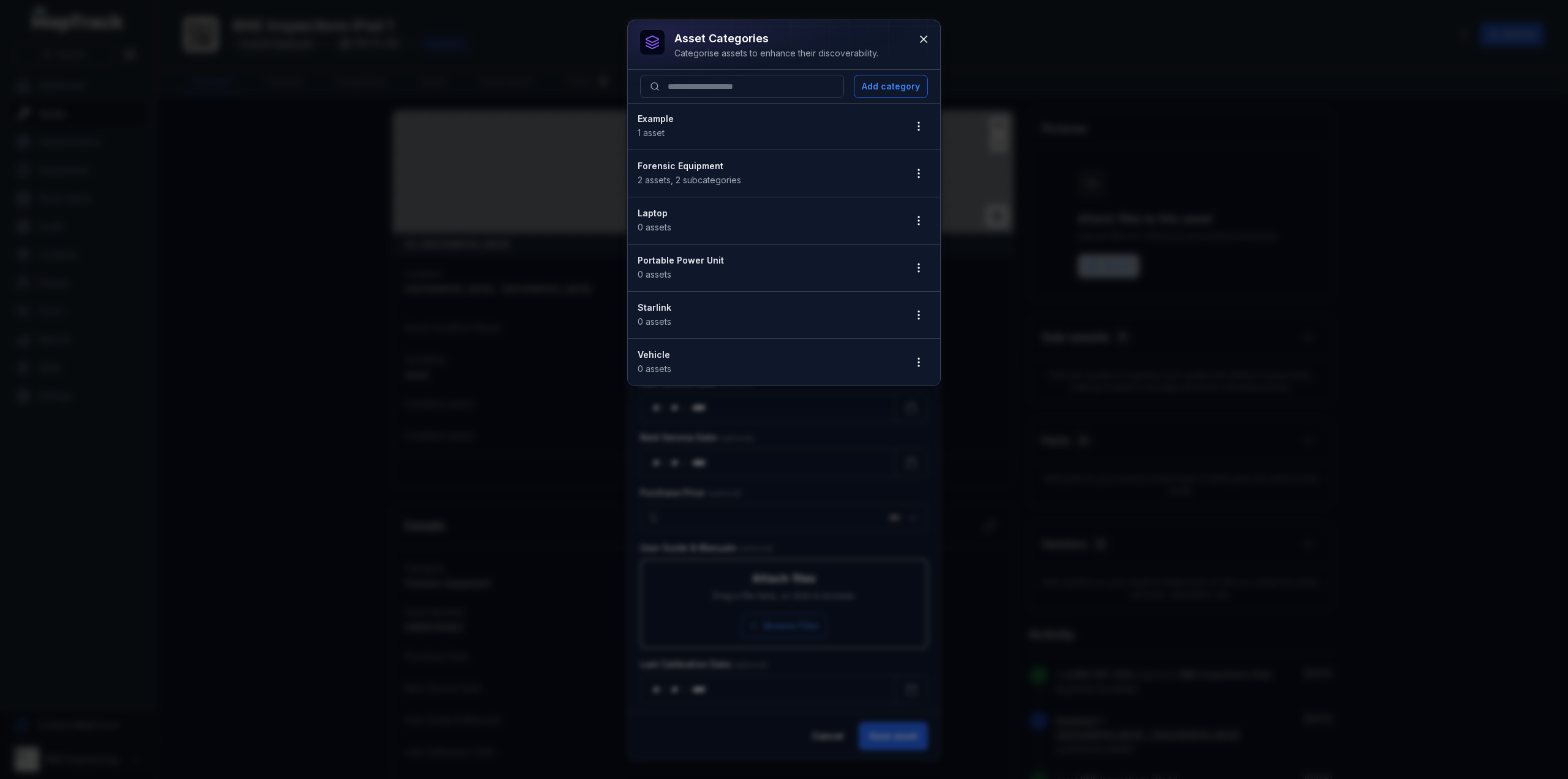
click at [490, 166] on div "asset categories Categorise assets to enhance their discoverability. Add catego…" at bounding box center [784, 389] width 1568 height 779
click at [921, 43] on icon at bounding box center [923, 39] width 12 height 12
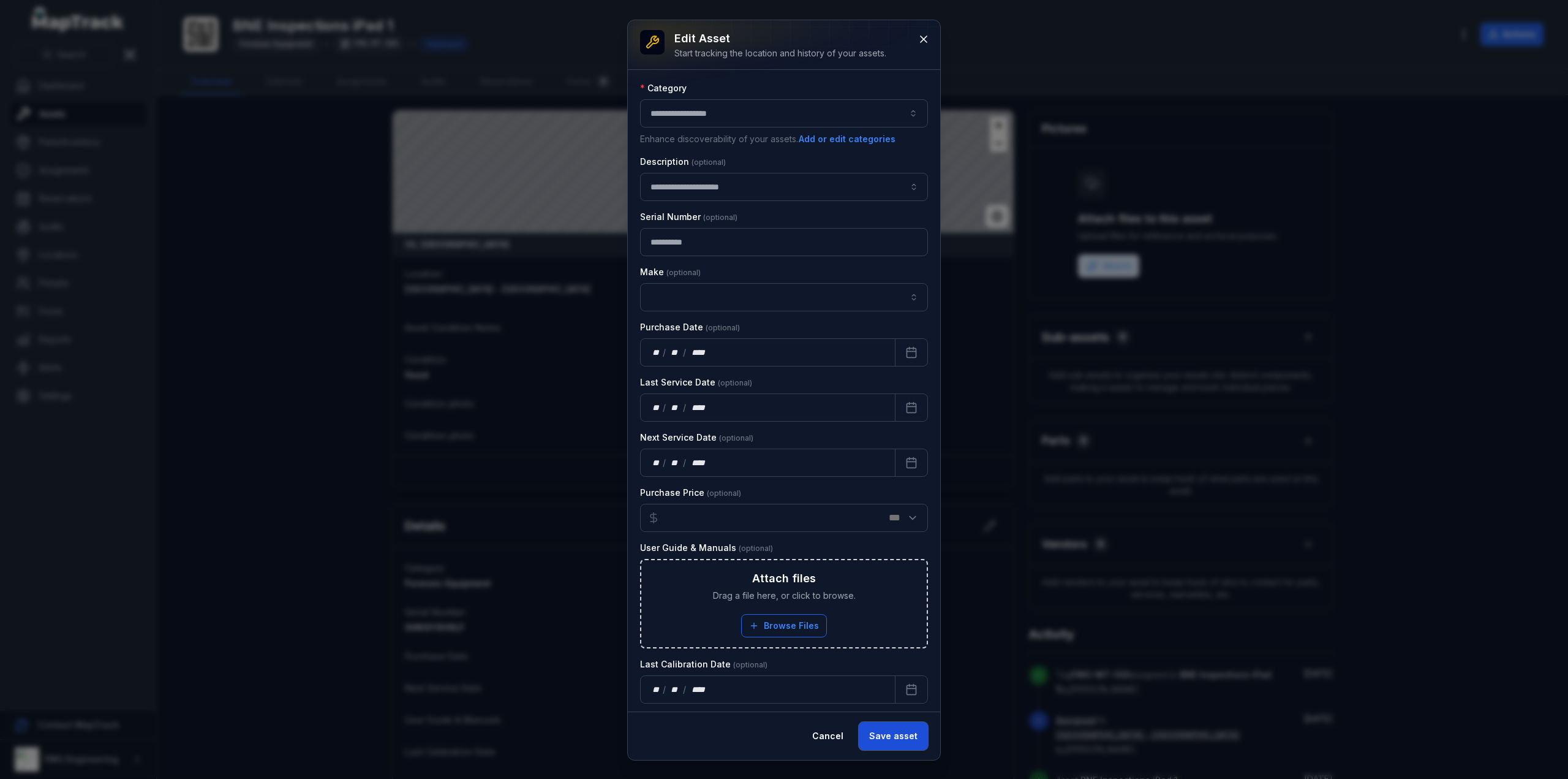
click at [899, 734] on button "Save asset" at bounding box center [893, 737] width 69 height 28
